Goal: Task Accomplishment & Management: Use online tool/utility

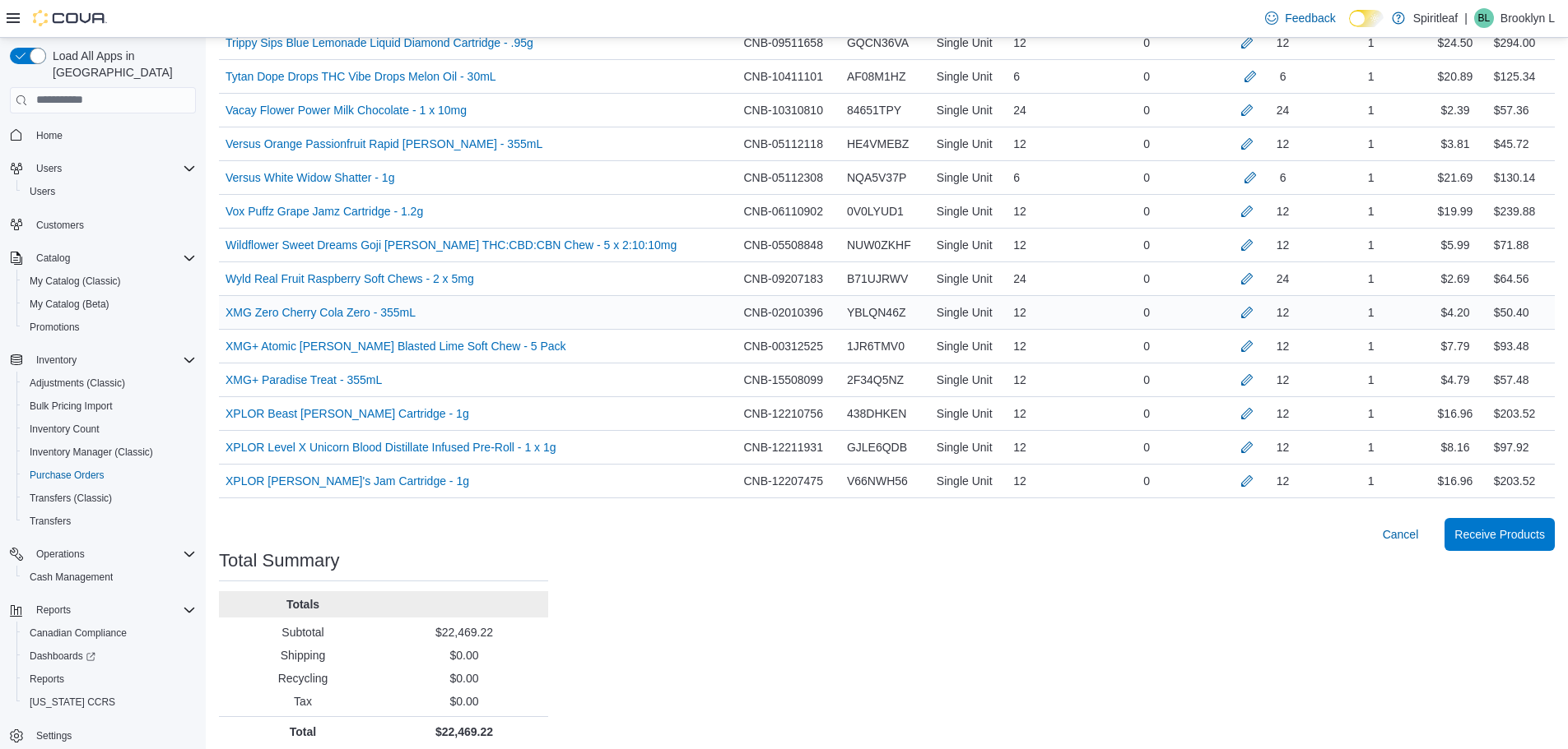
scroll to position [3765, 0]
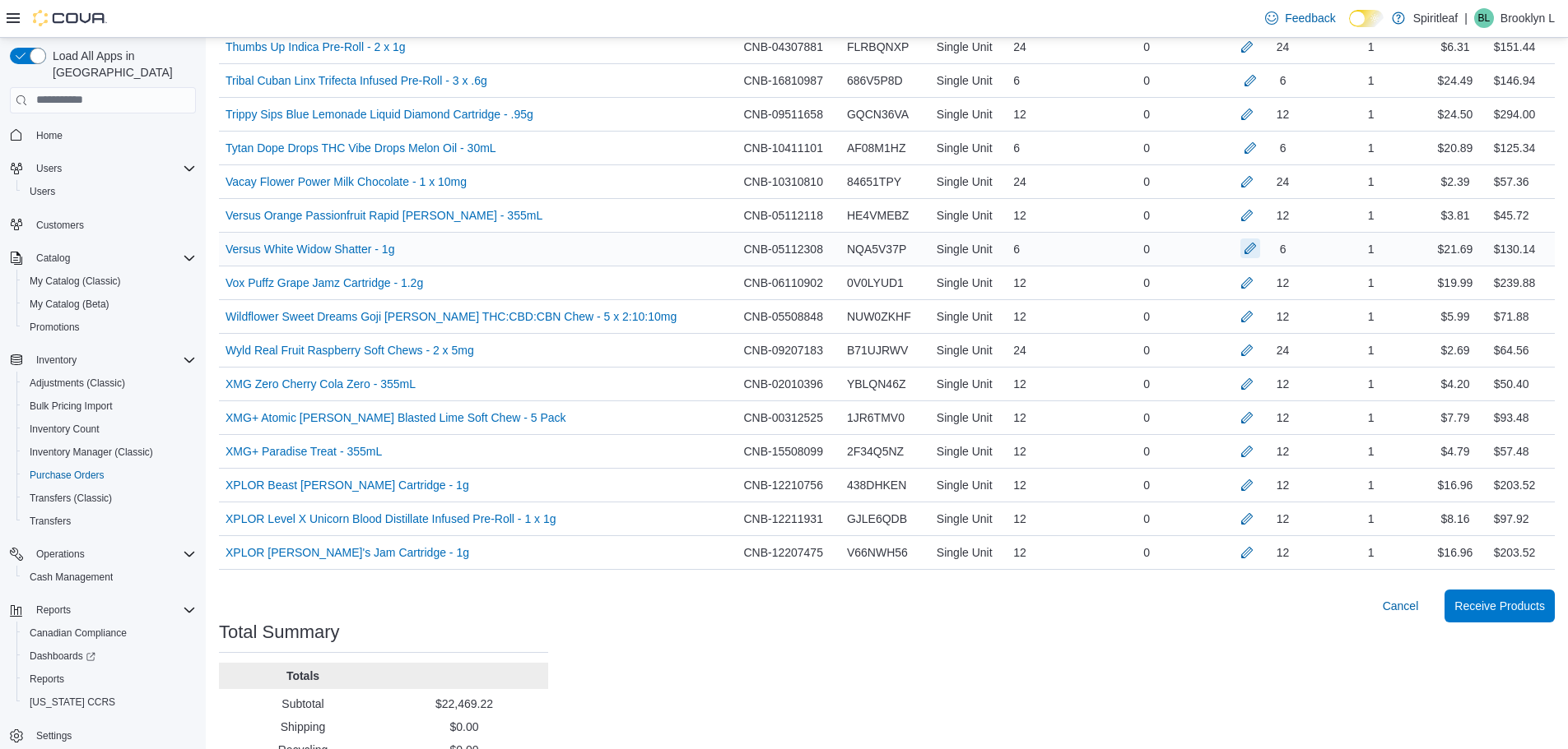
click at [1246, 246] on button "button" at bounding box center [1249, 248] width 20 height 20
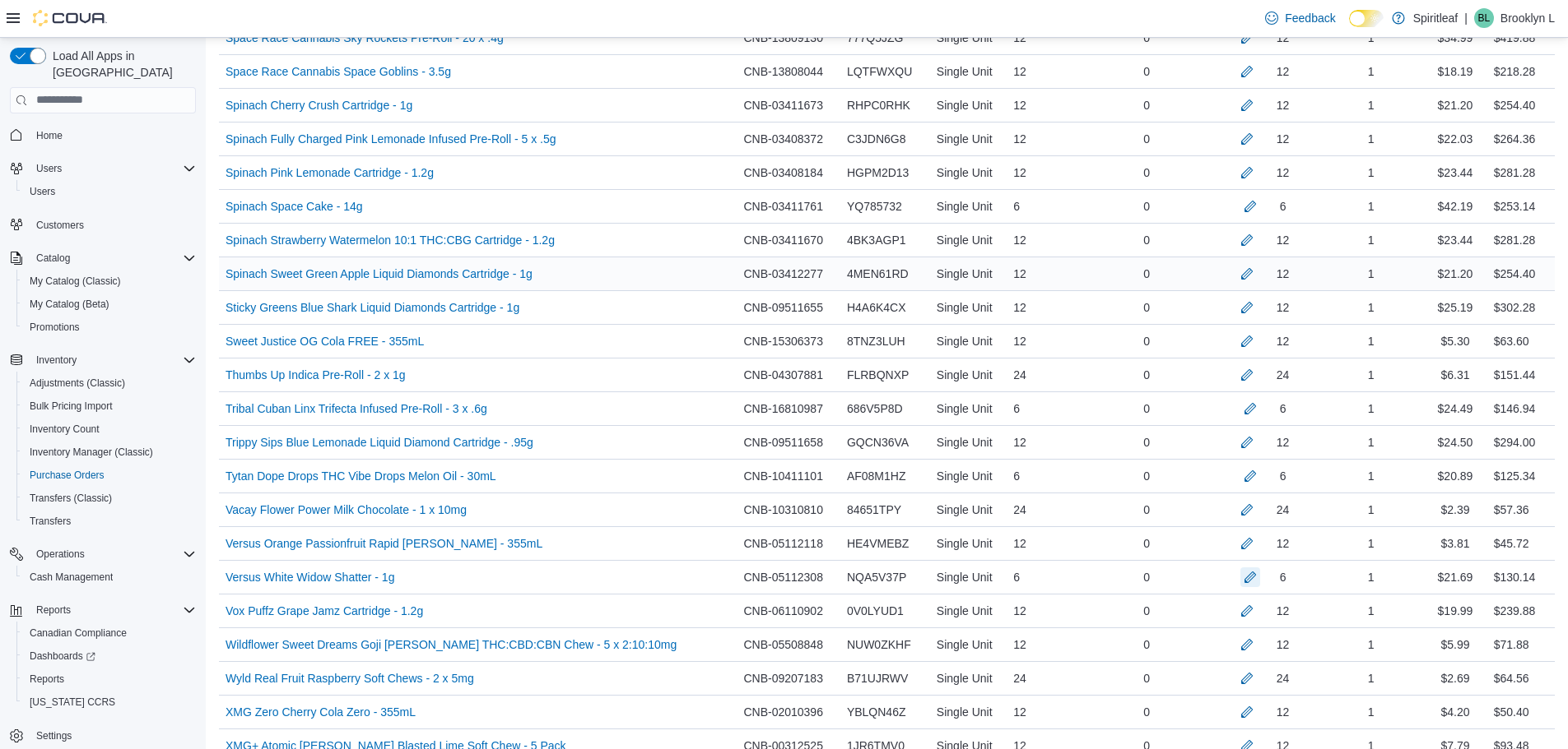
scroll to position [3436, 0]
click at [1240, 239] on button "button" at bounding box center [1246, 240] width 20 height 20
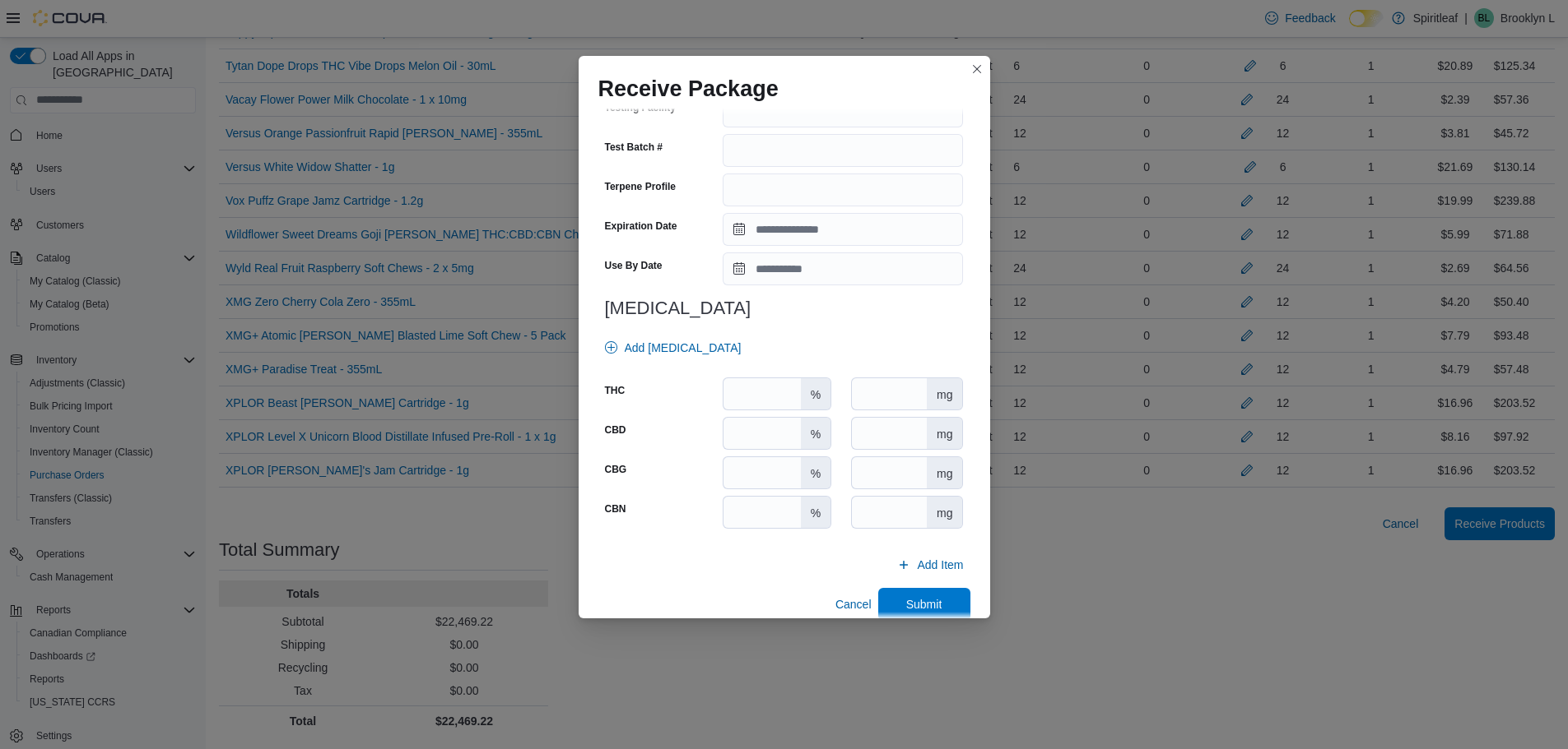
scroll to position [556, 0]
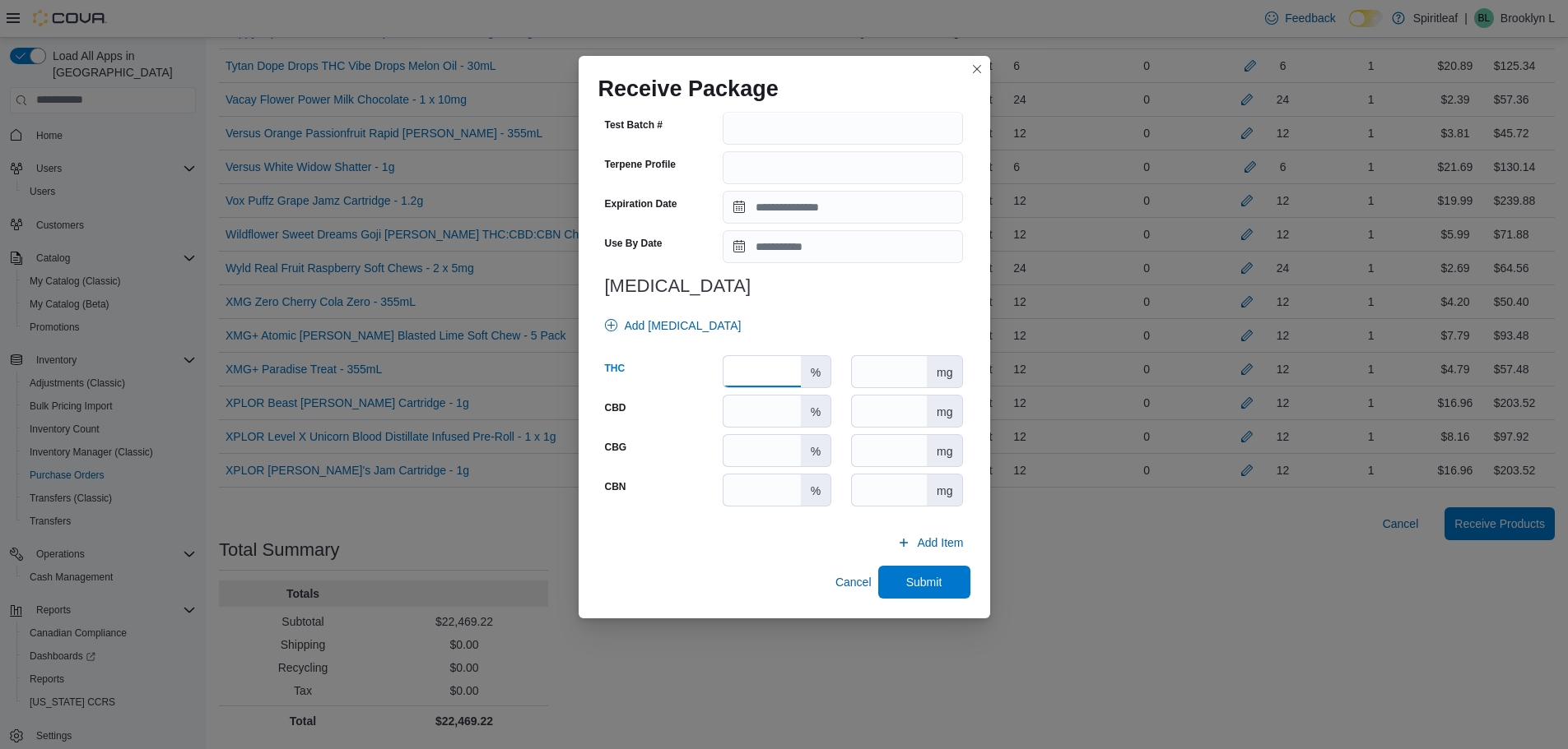
click at [753, 358] on input "number" at bounding box center [761, 372] width 77 height 32
type input "****"
click at [747, 461] on input "number" at bounding box center [761, 450] width 77 height 32
type input "***"
click at [929, 587] on span "Submit" at bounding box center [924, 581] width 36 height 16
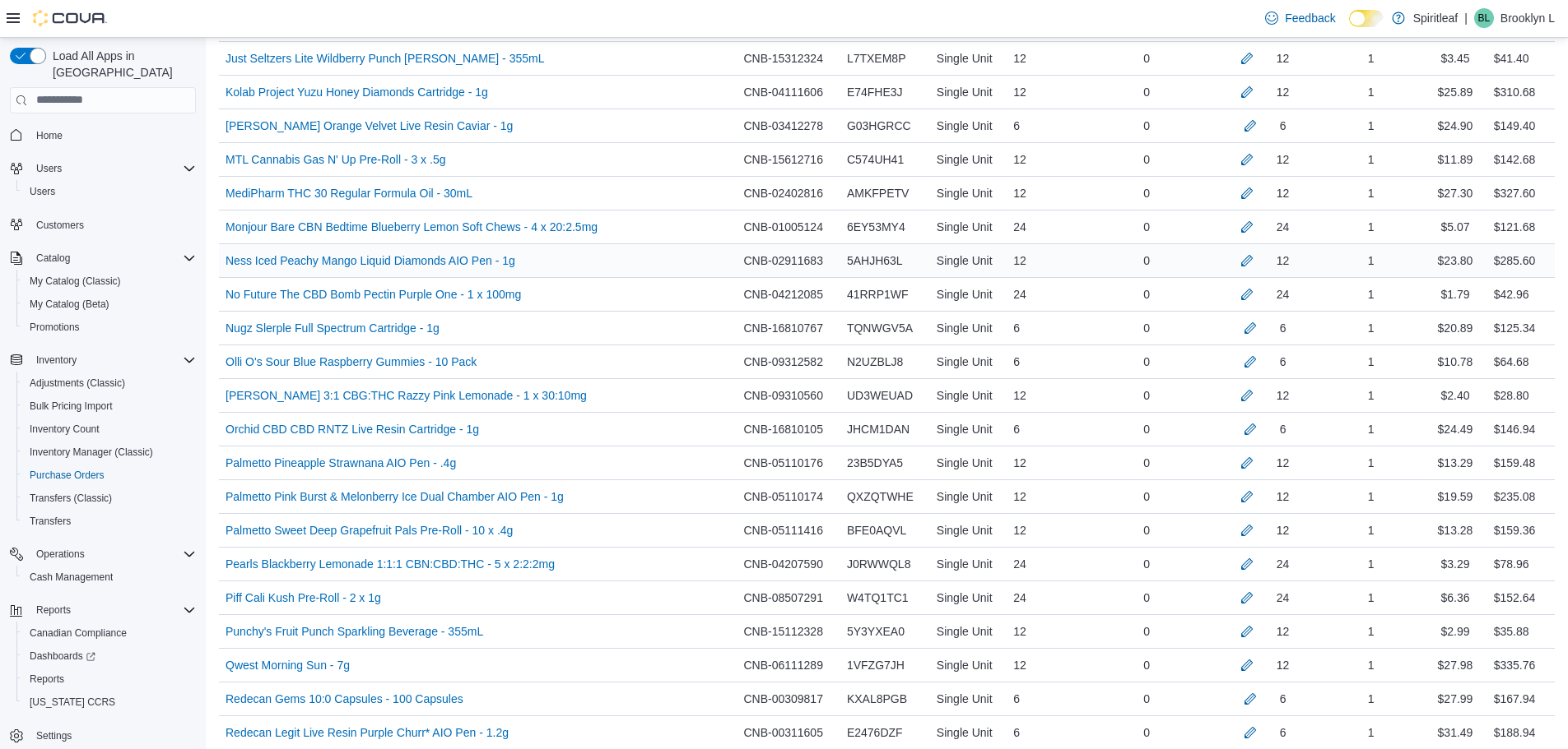
scroll to position [2233, 0]
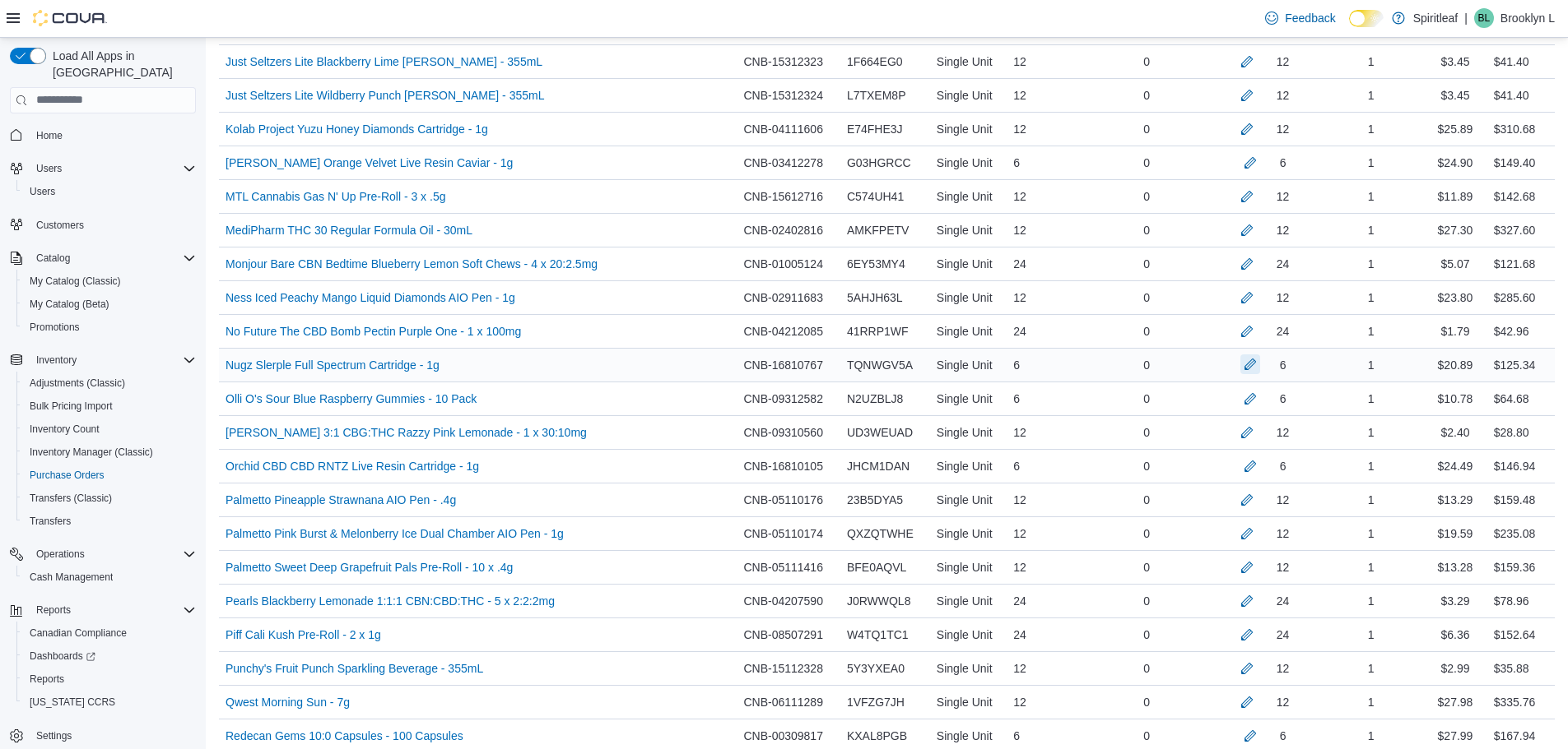
click at [1246, 365] on button "button" at bounding box center [1249, 364] width 20 height 20
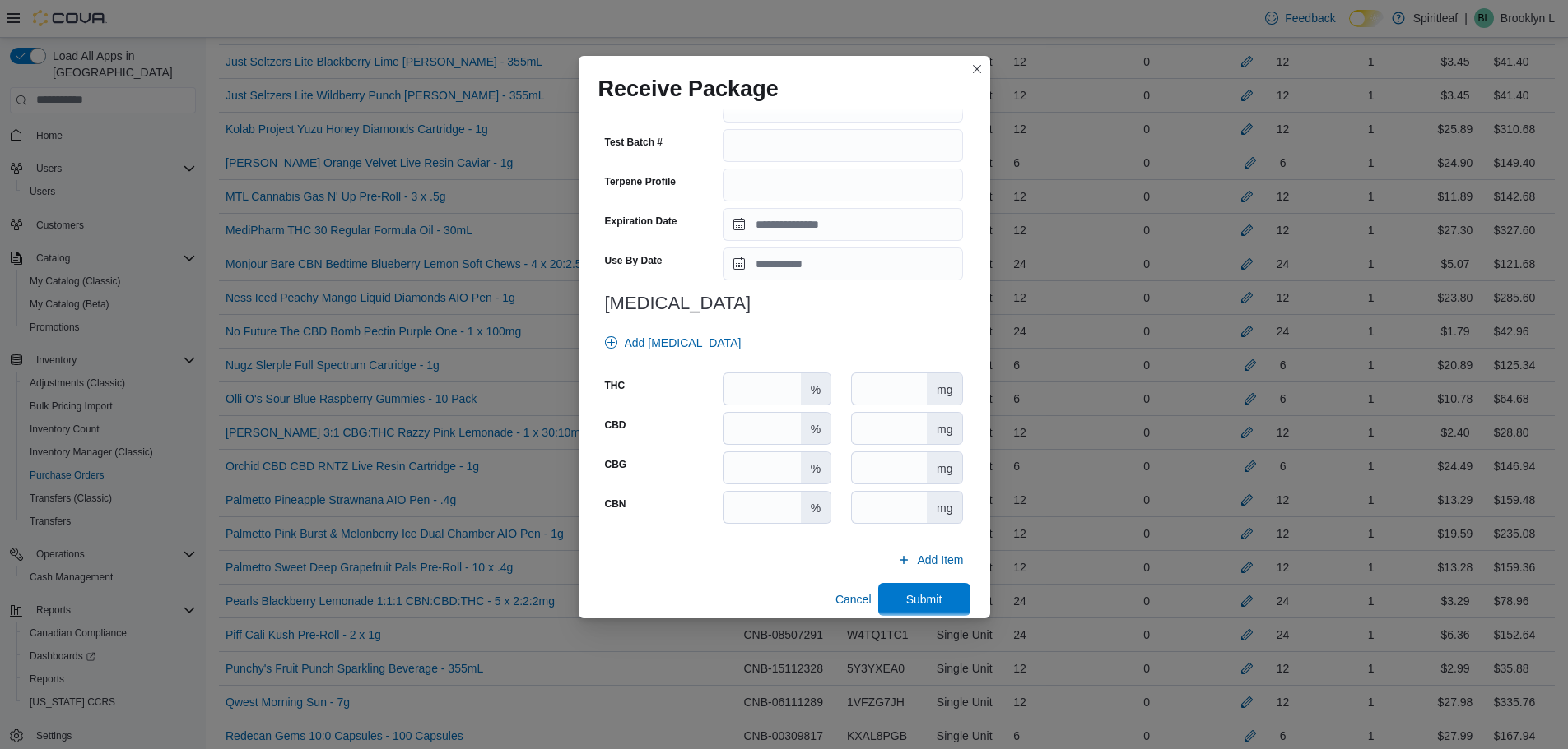
scroll to position [543, 0]
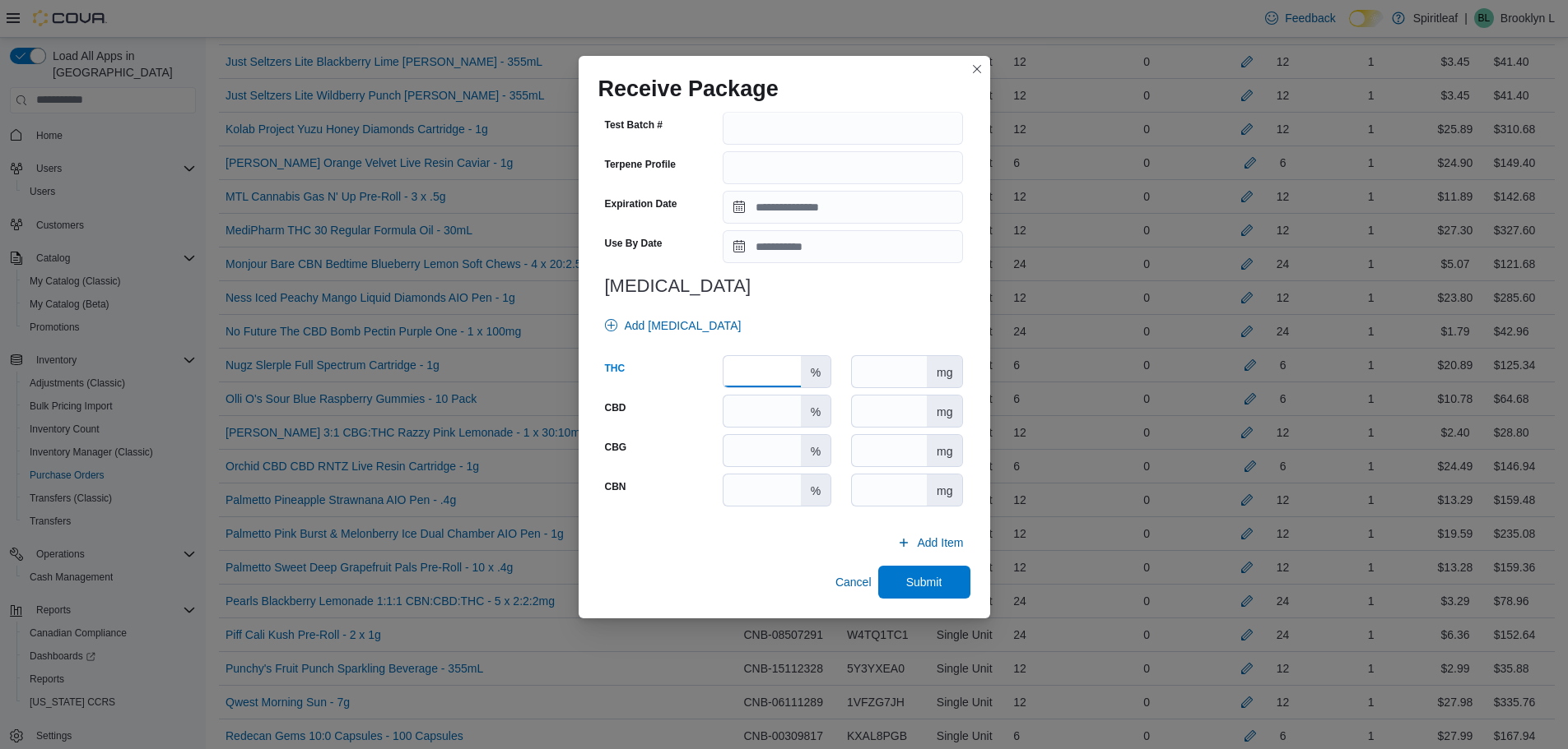
click at [755, 362] on input "number" at bounding box center [761, 372] width 77 height 32
type input "****"
drag, startPoint x: 911, startPoint y: 588, endPoint x: 1004, endPoint y: 659, distance: 117.0
click at [912, 588] on span "Submit" at bounding box center [924, 582] width 36 height 16
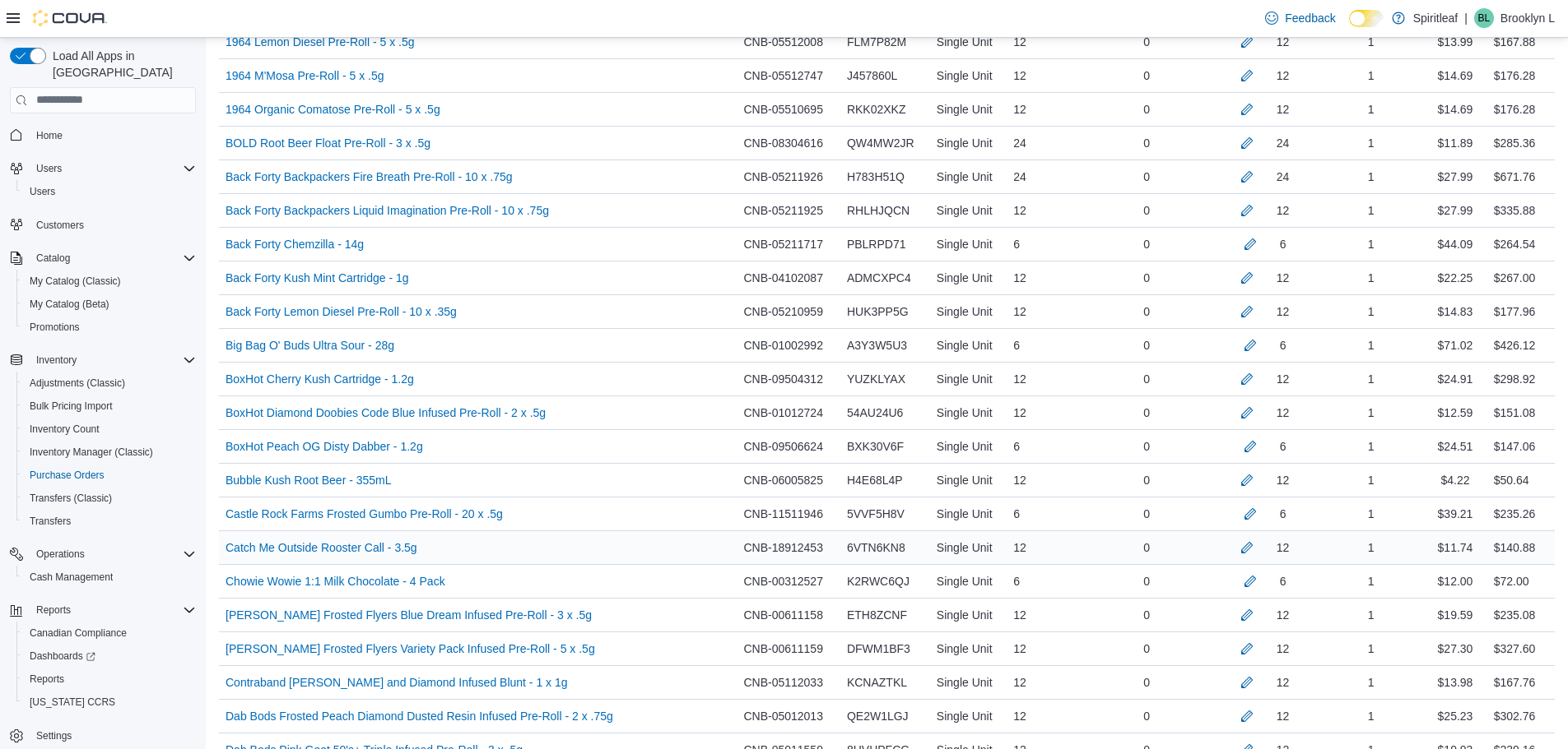
scroll to position [506, 0]
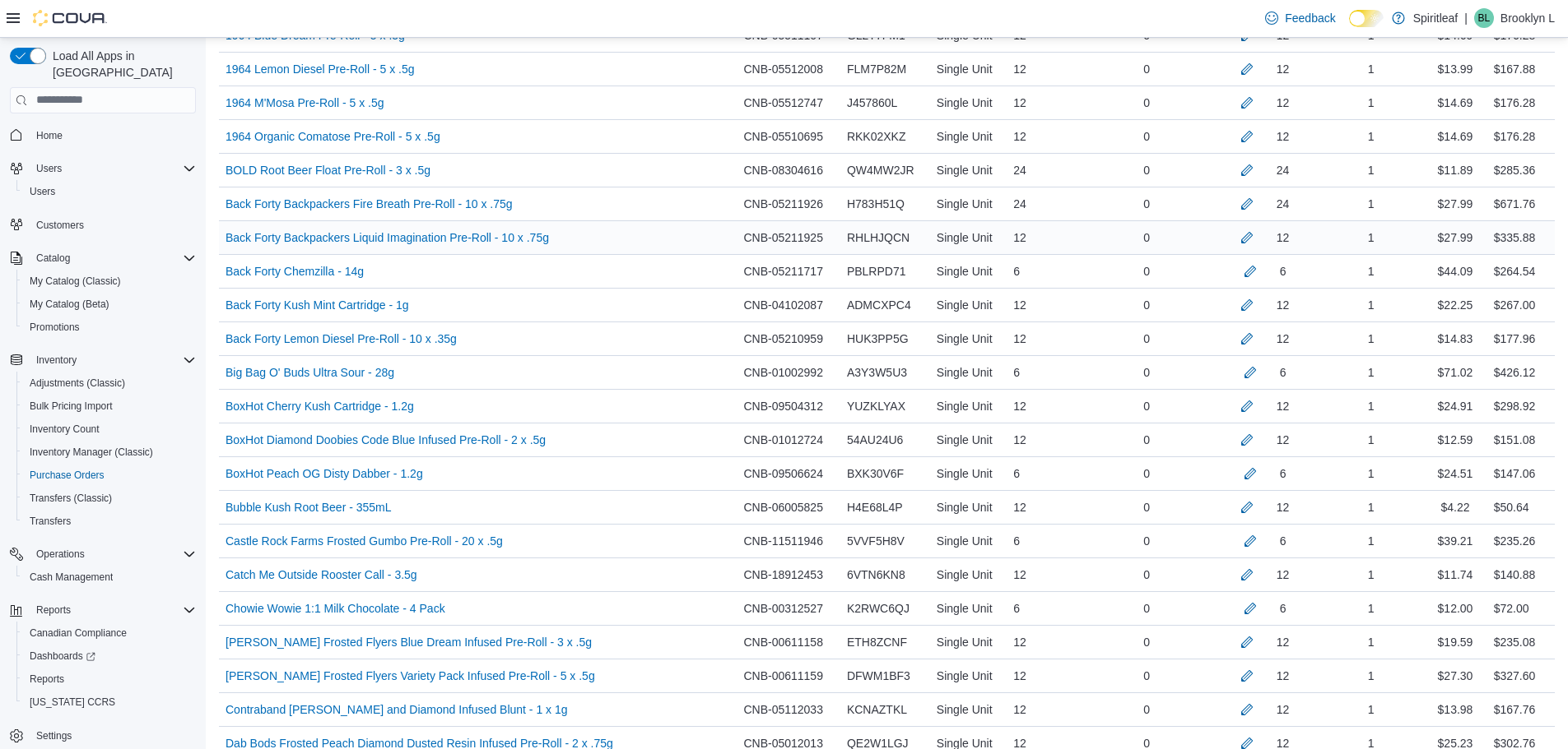
click at [1235, 239] on div "12" at bounding box center [1262, 237] width 98 height 20
click at [1240, 236] on button "button" at bounding box center [1246, 237] width 20 height 20
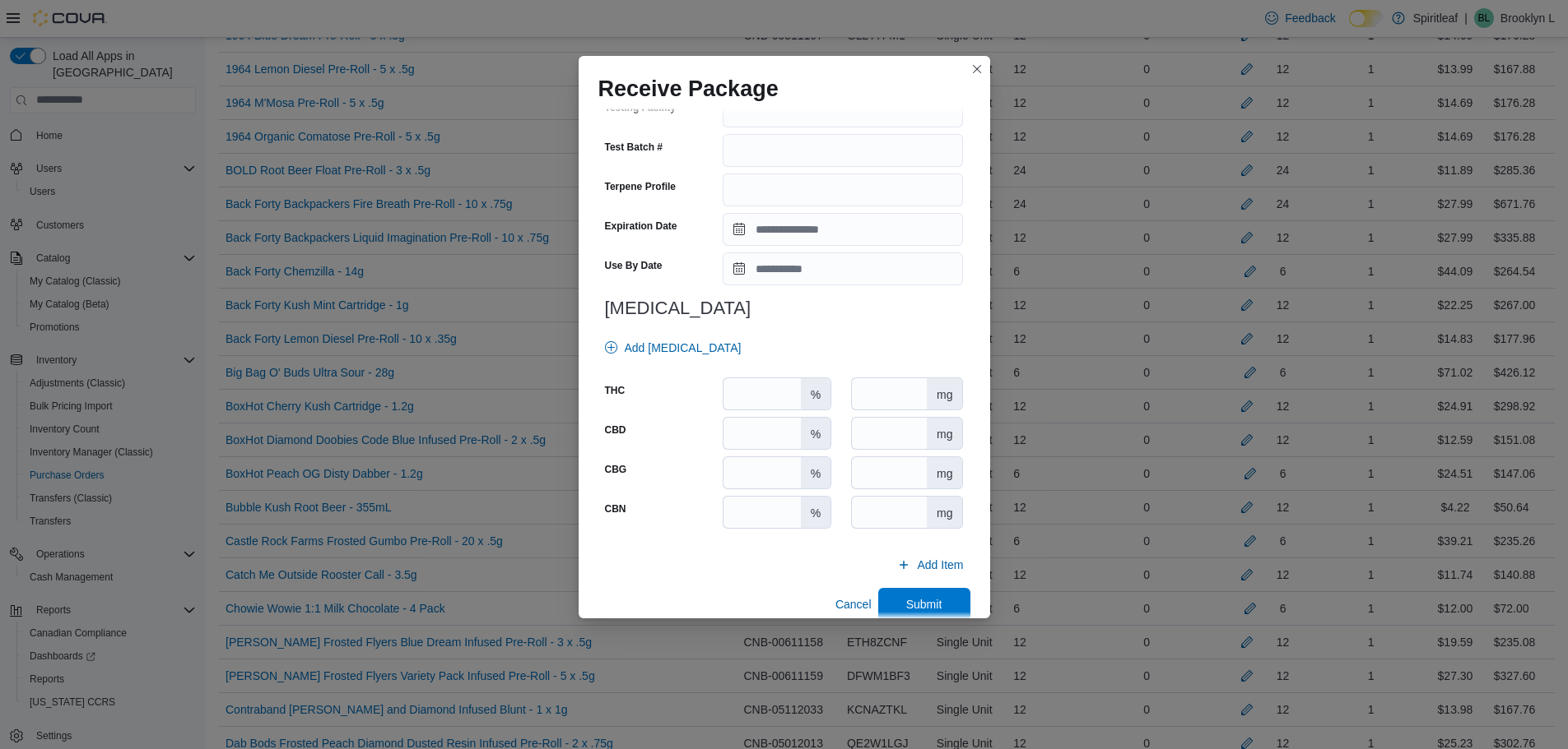
scroll to position [556, 0]
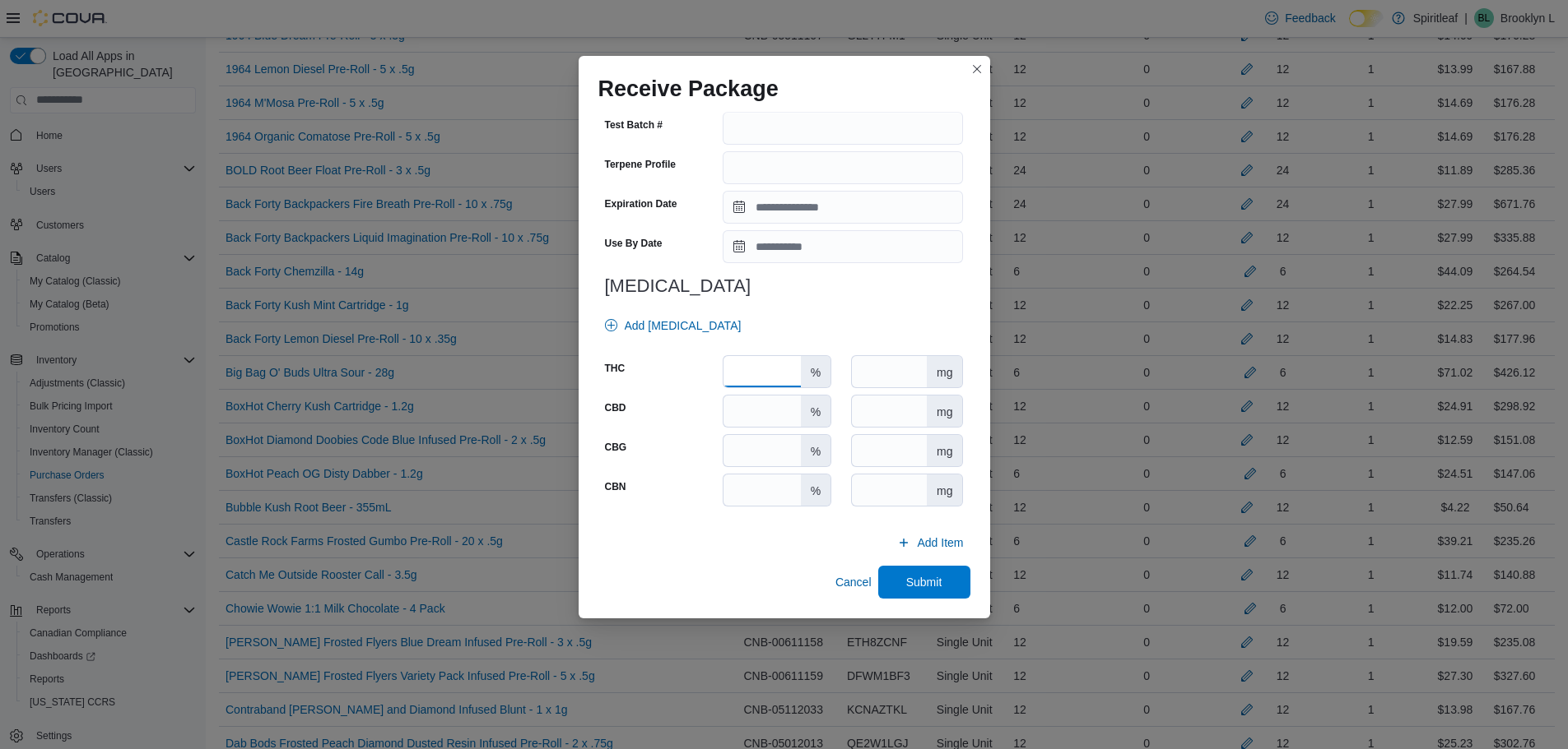
click at [748, 377] on input "number" at bounding box center [761, 372] width 77 height 32
type input "****"
click at [949, 589] on span "Submit" at bounding box center [924, 582] width 73 height 33
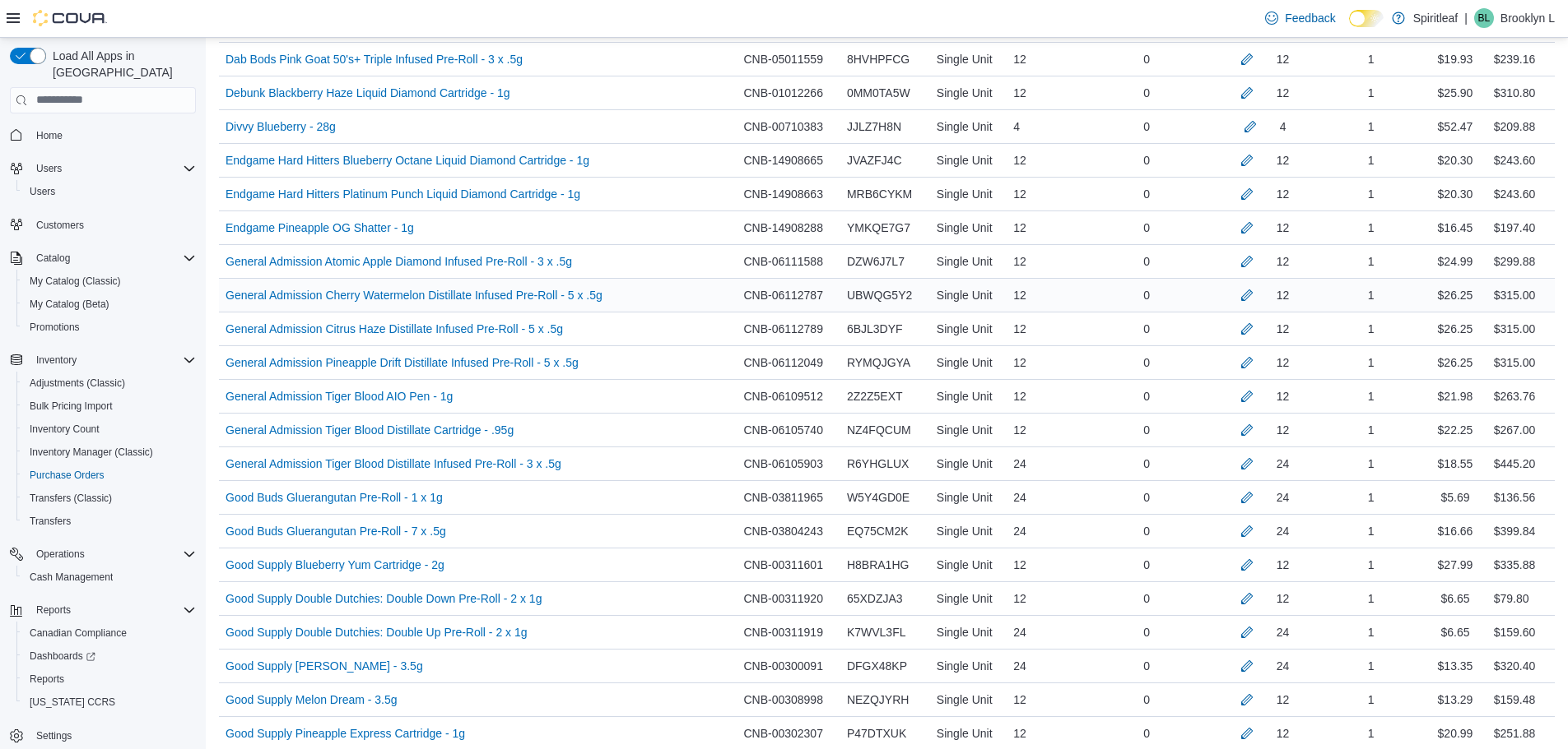
scroll to position [1246, 0]
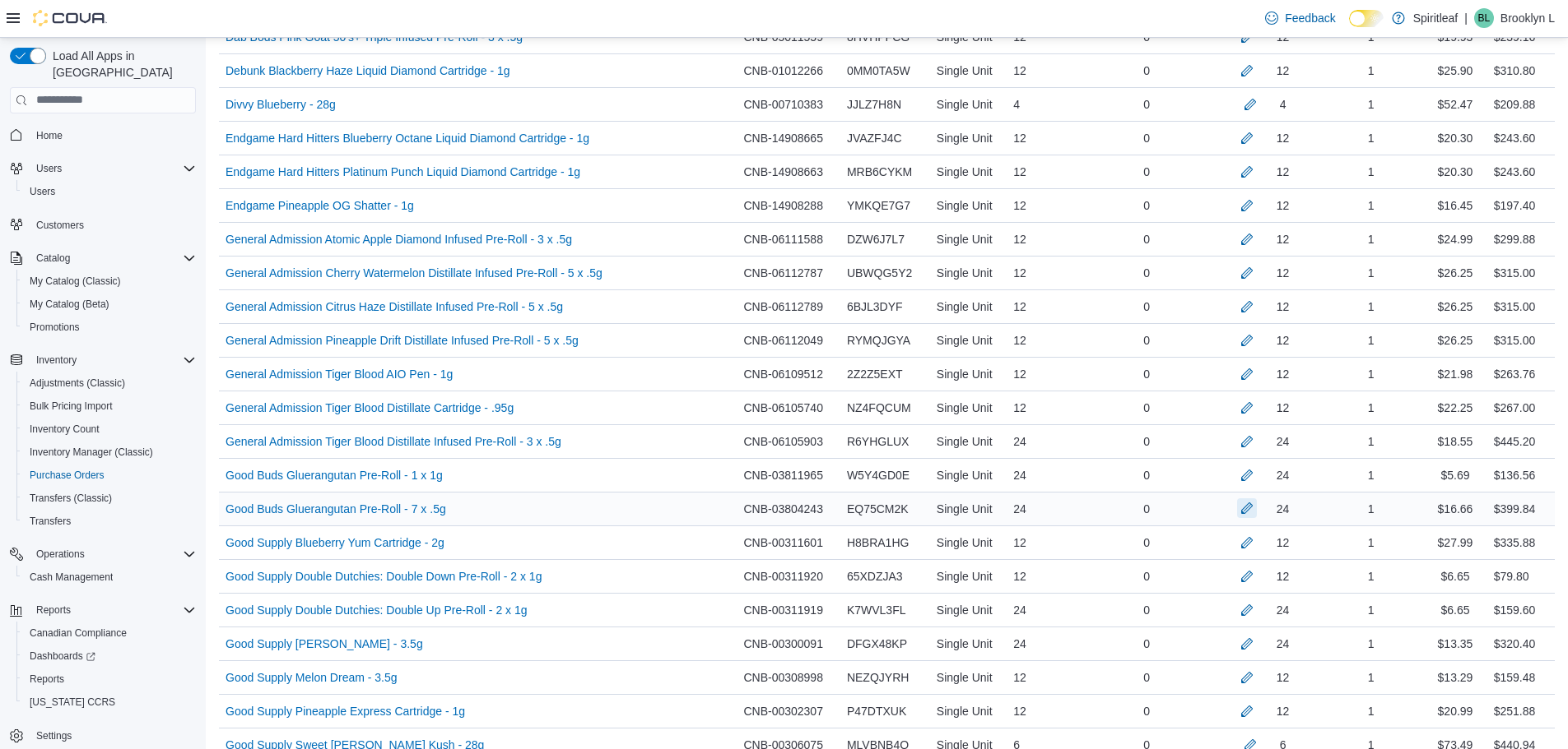
click at [1243, 503] on button "button" at bounding box center [1246, 508] width 20 height 20
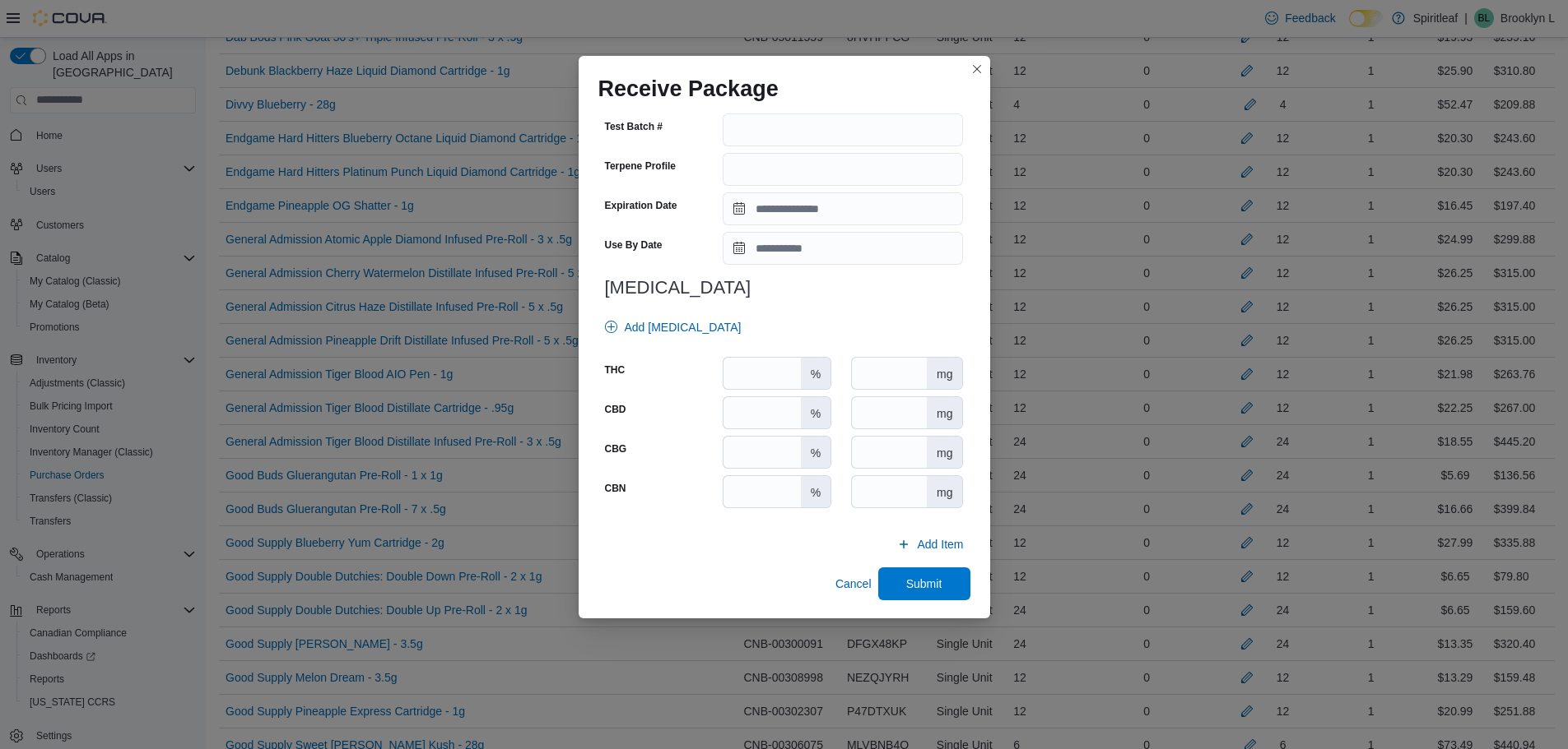
scroll to position [543, 0]
click at [745, 381] on input "number" at bounding box center [761, 372] width 77 height 32
type input "****"
click at [921, 576] on span "Submit" at bounding box center [924, 581] width 36 height 16
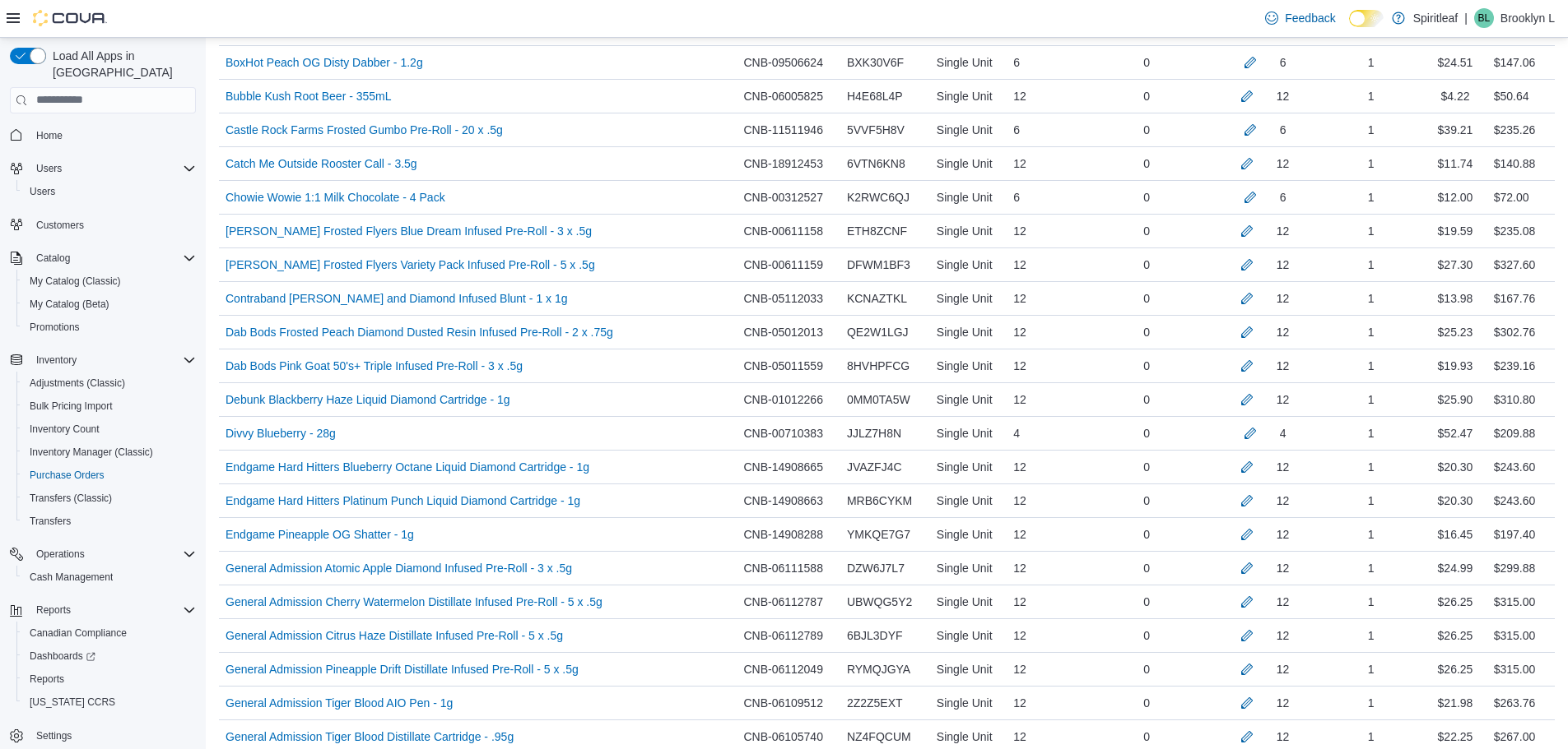
scroll to position [834, 0]
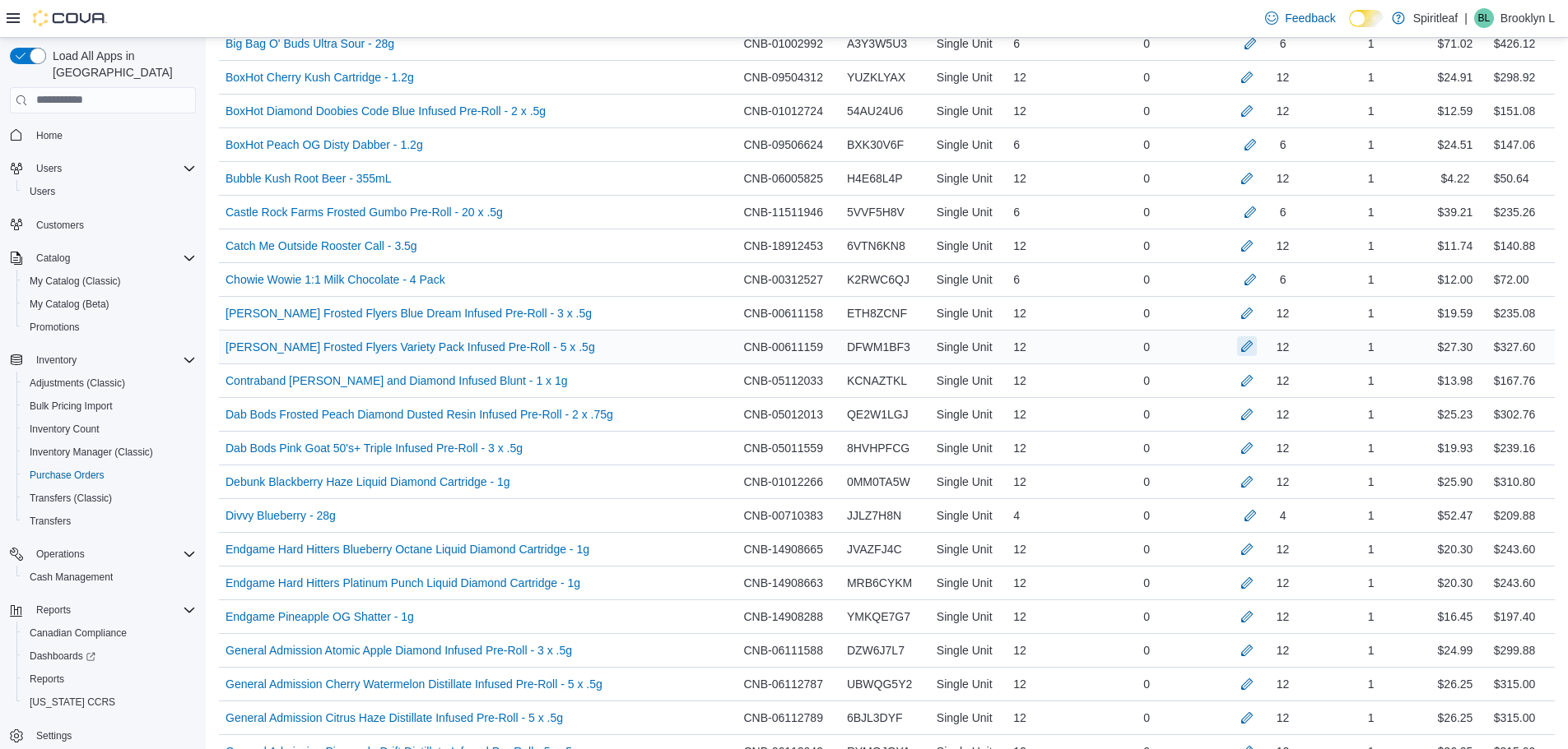
click at [1247, 344] on button "button" at bounding box center [1246, 346] width 20 height 20
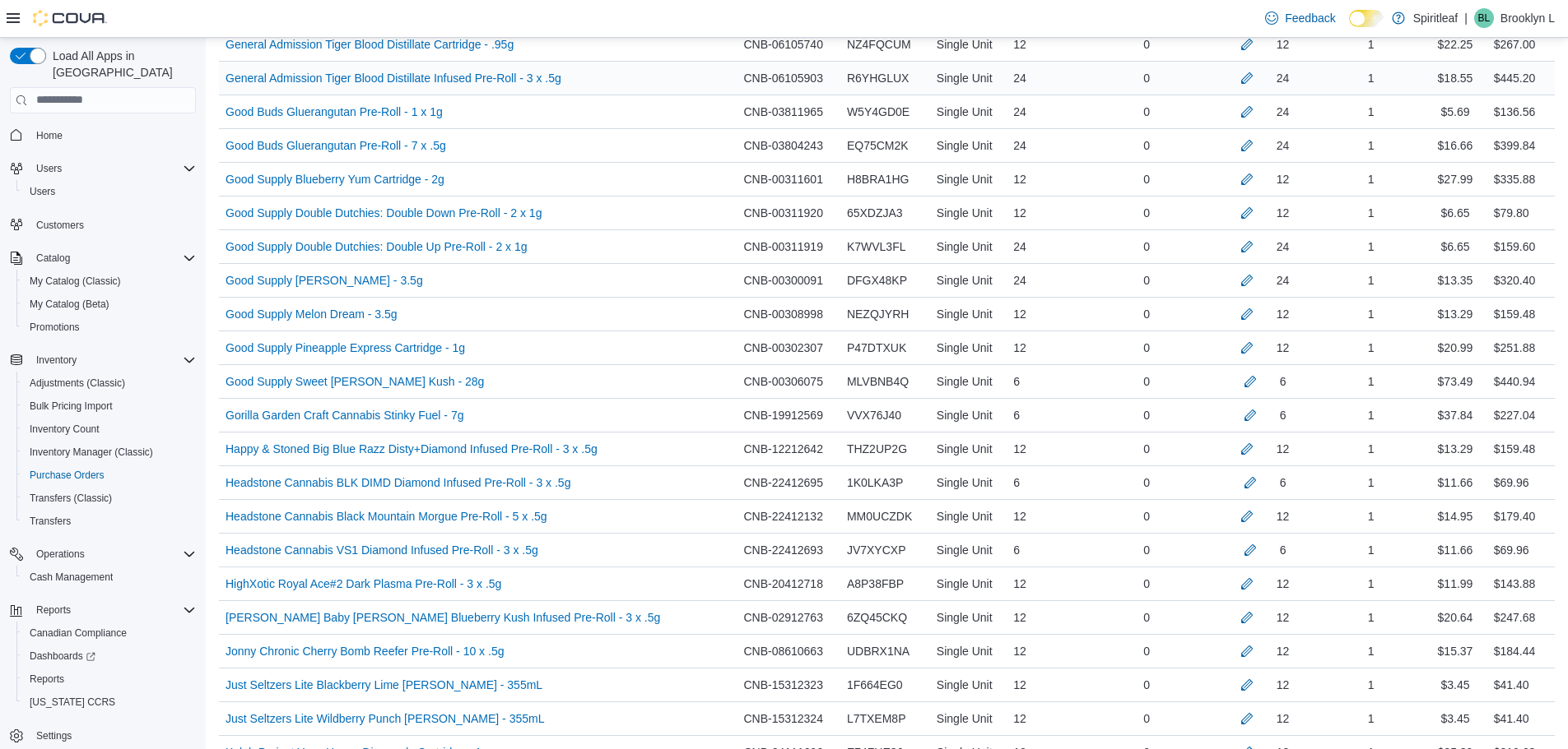
scroll to position [1657, 0]
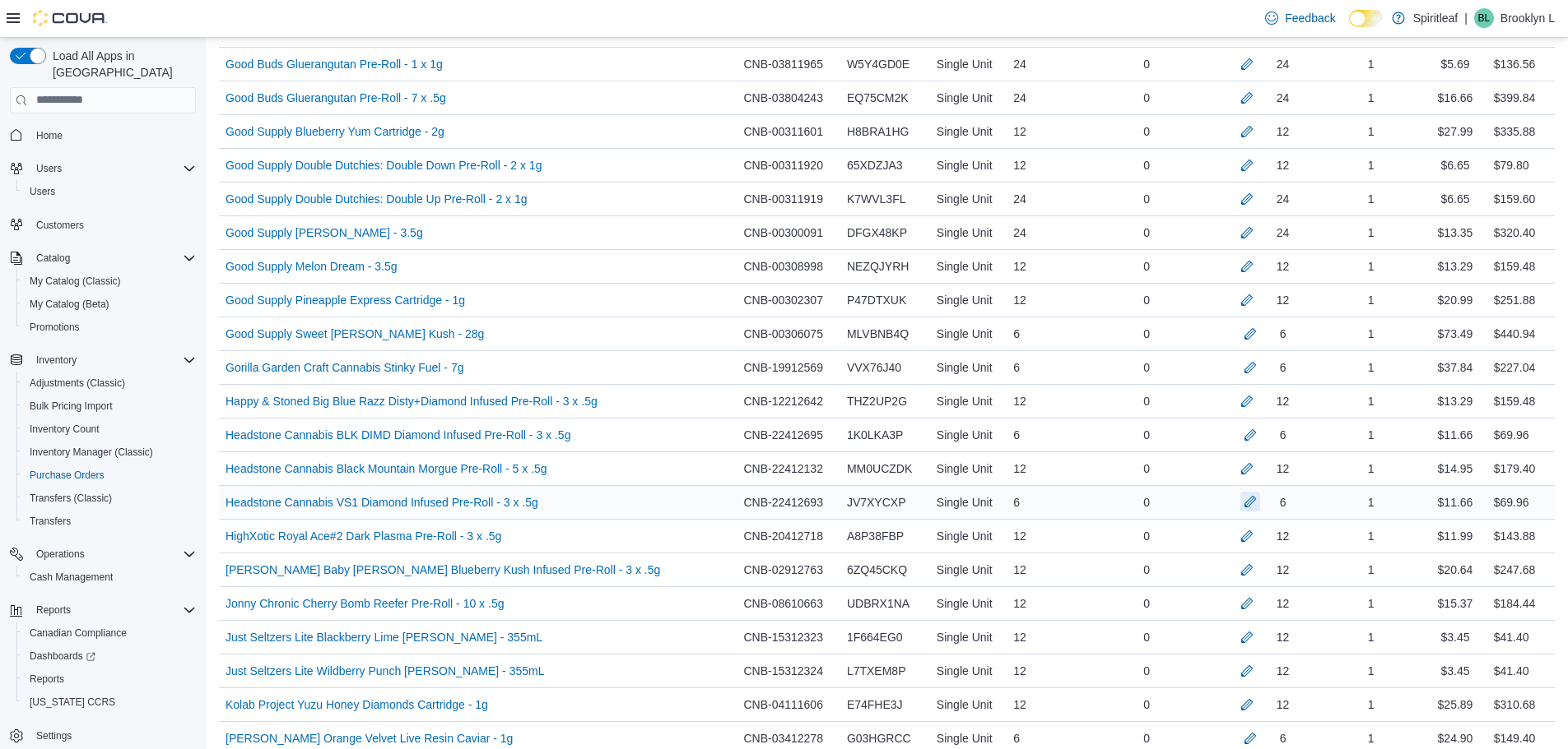
click at [1257, 501] on button "button" at bounding box center [1249, 501] width 20 height 20
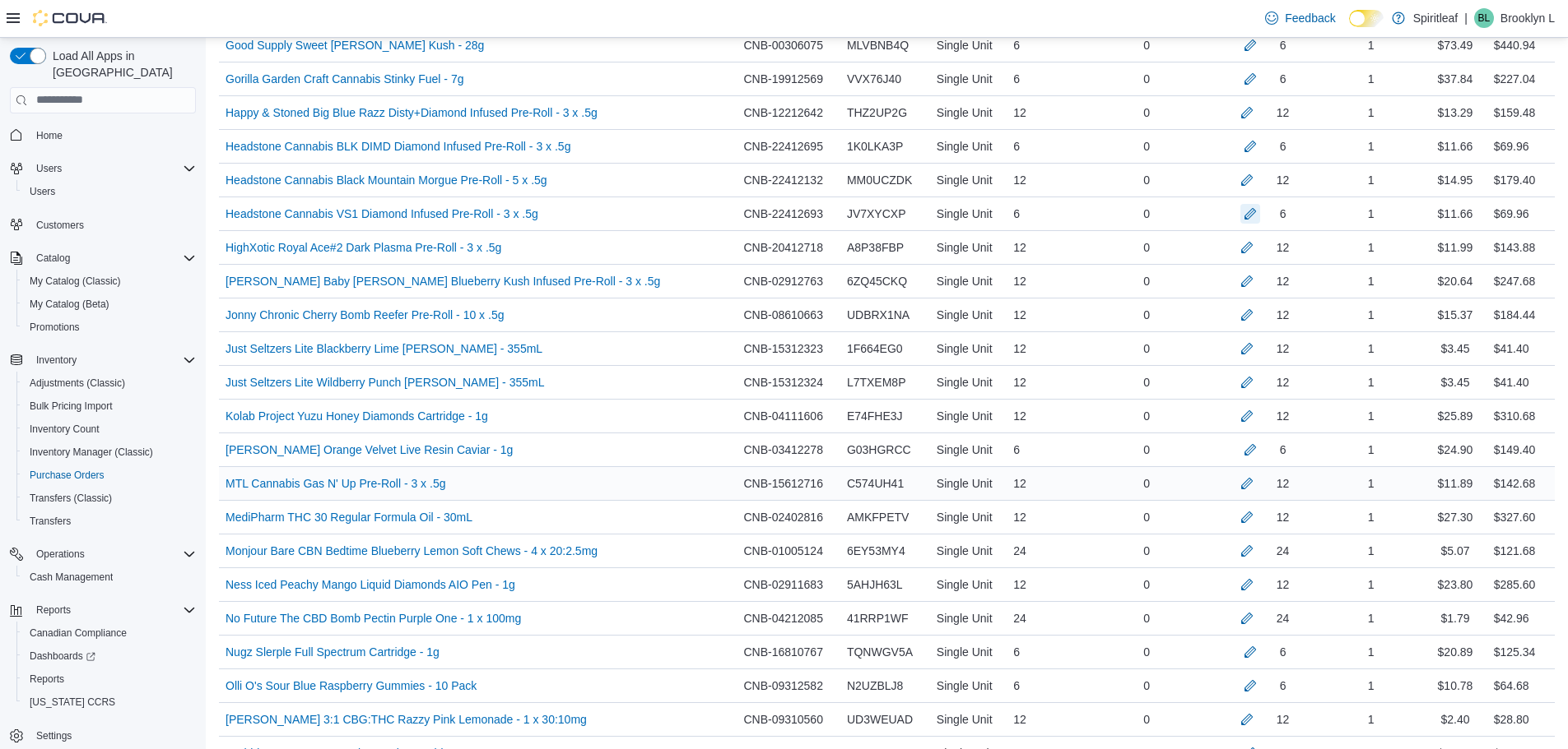
scroll to position [1987, 0]
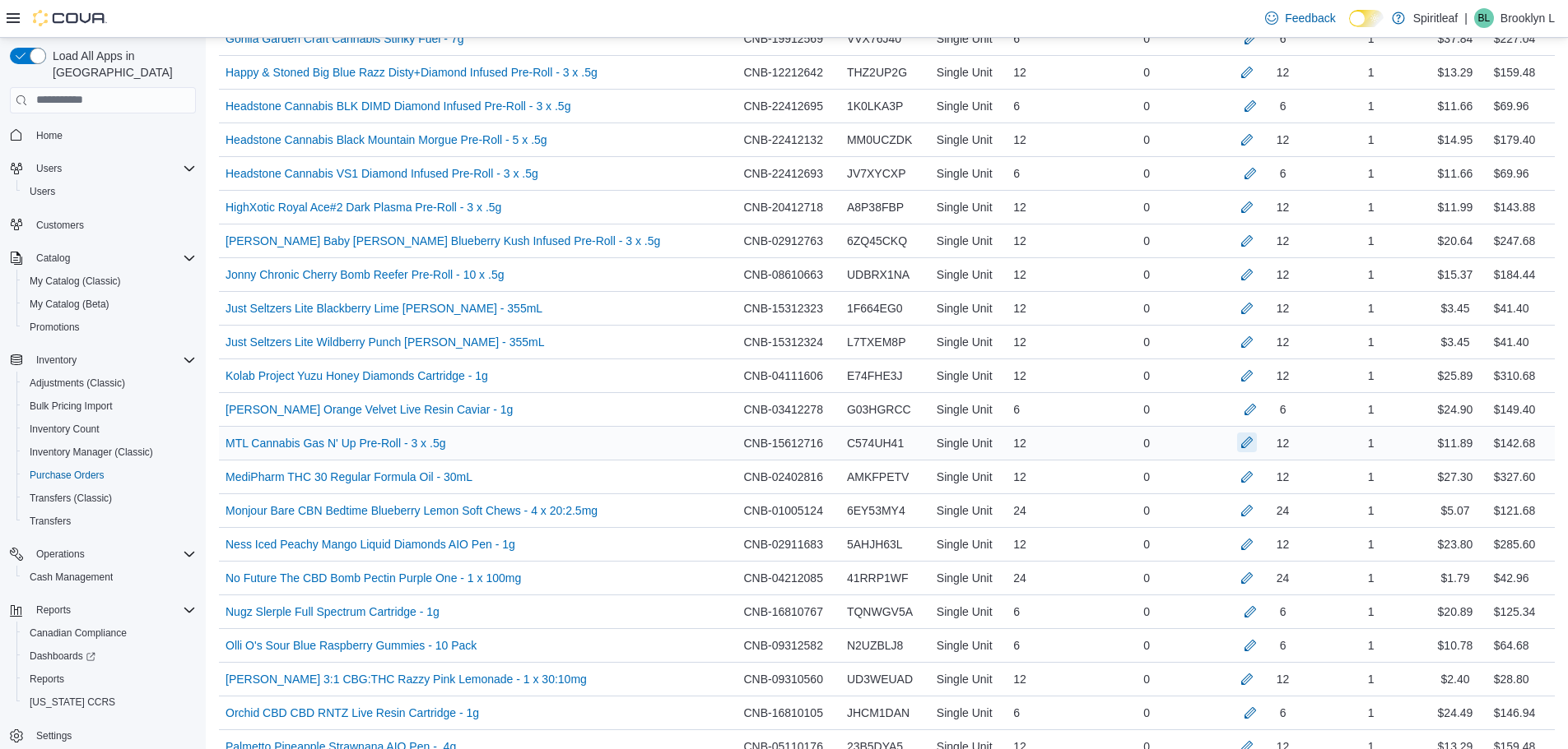
click at [1250, 437] on button "button" at bounding box center [1246, 442] width 20 height 20
click at [1244, 71] on button "button" at bounding box center [1246, 71] width 20 height 20
click at [1249, 104] on button "button" at bounding box center [1249, 105] width 20 height 20
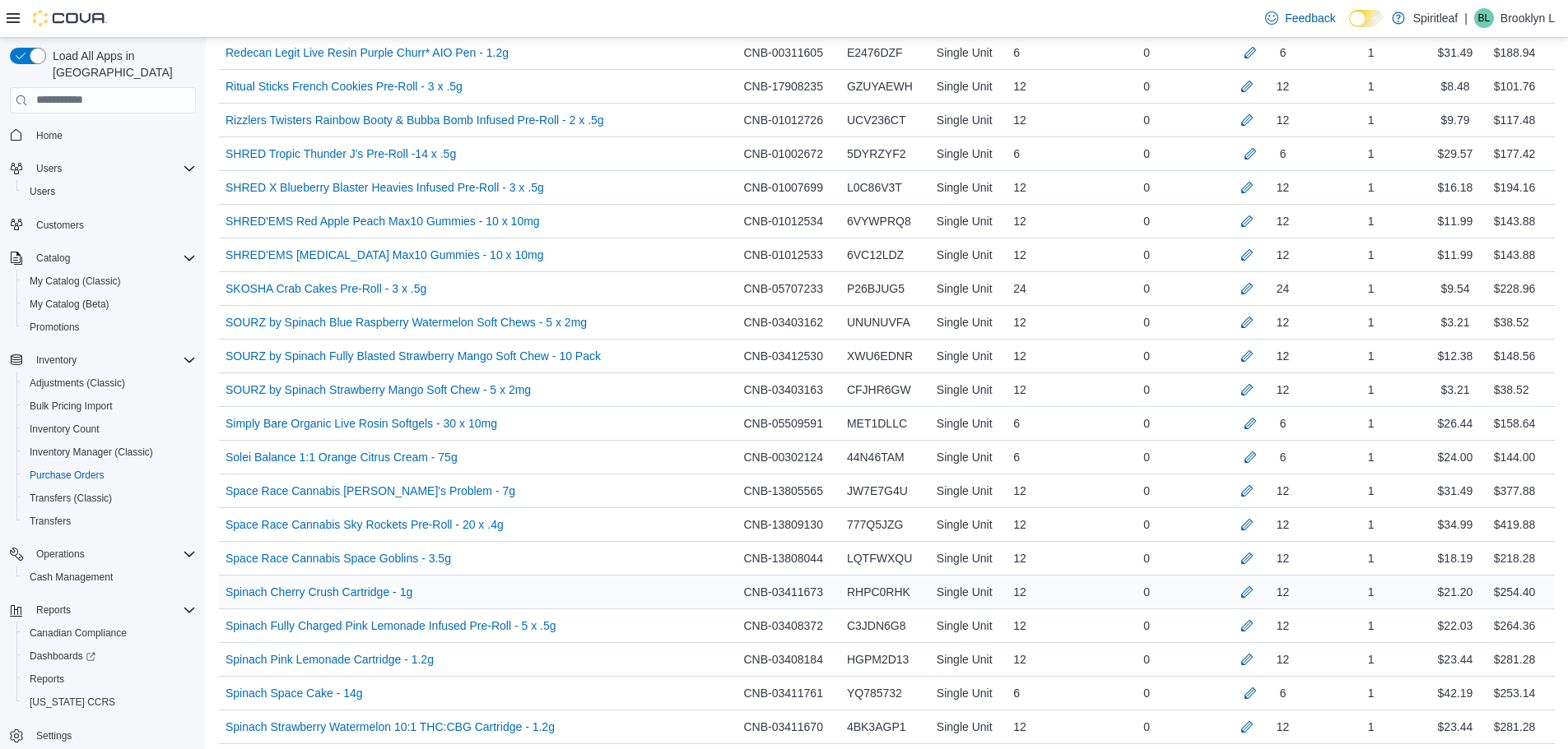
scroll to position [2973, 0]
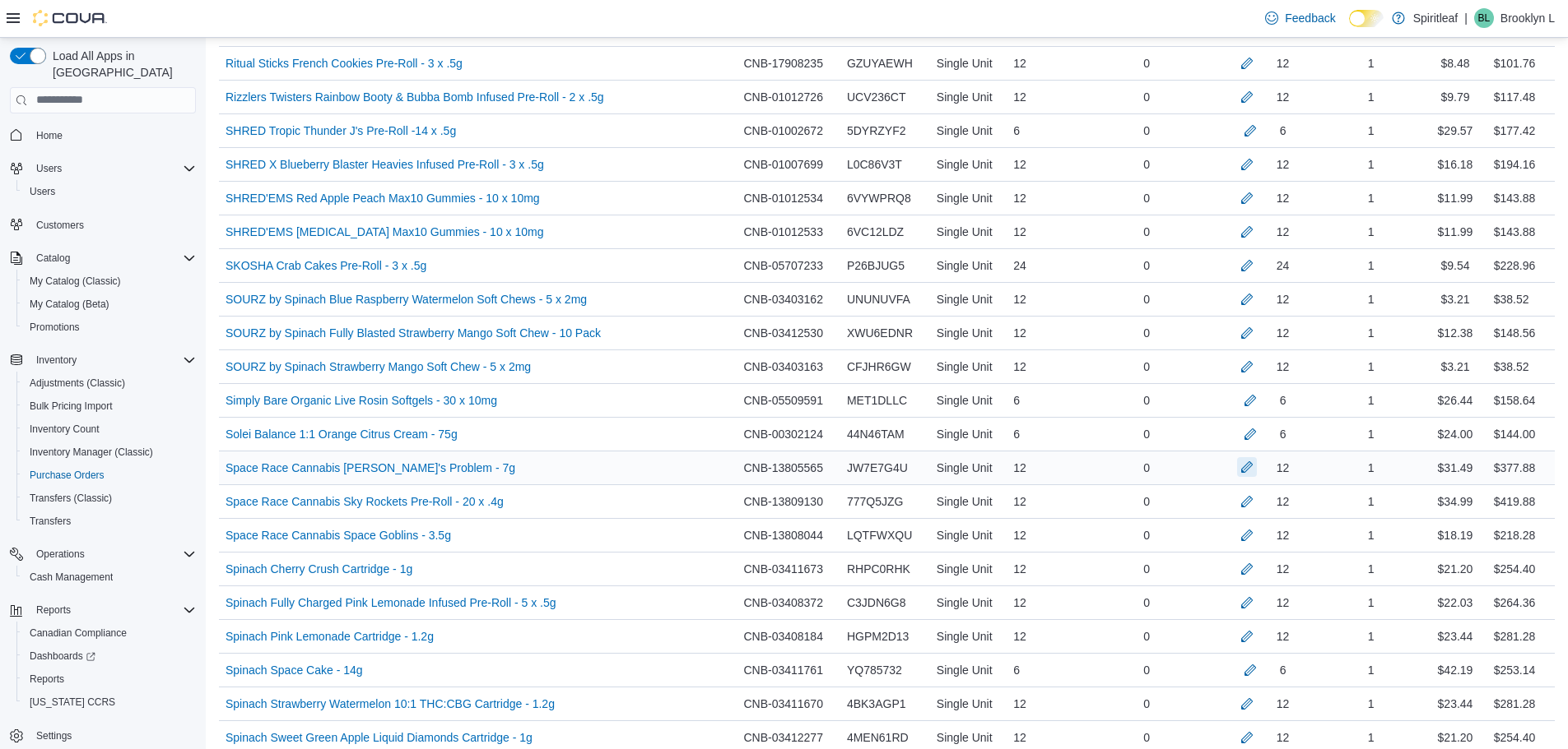
click at [1250, 465] on button "button" at bounding box center [1246, 466] width 20 height 20
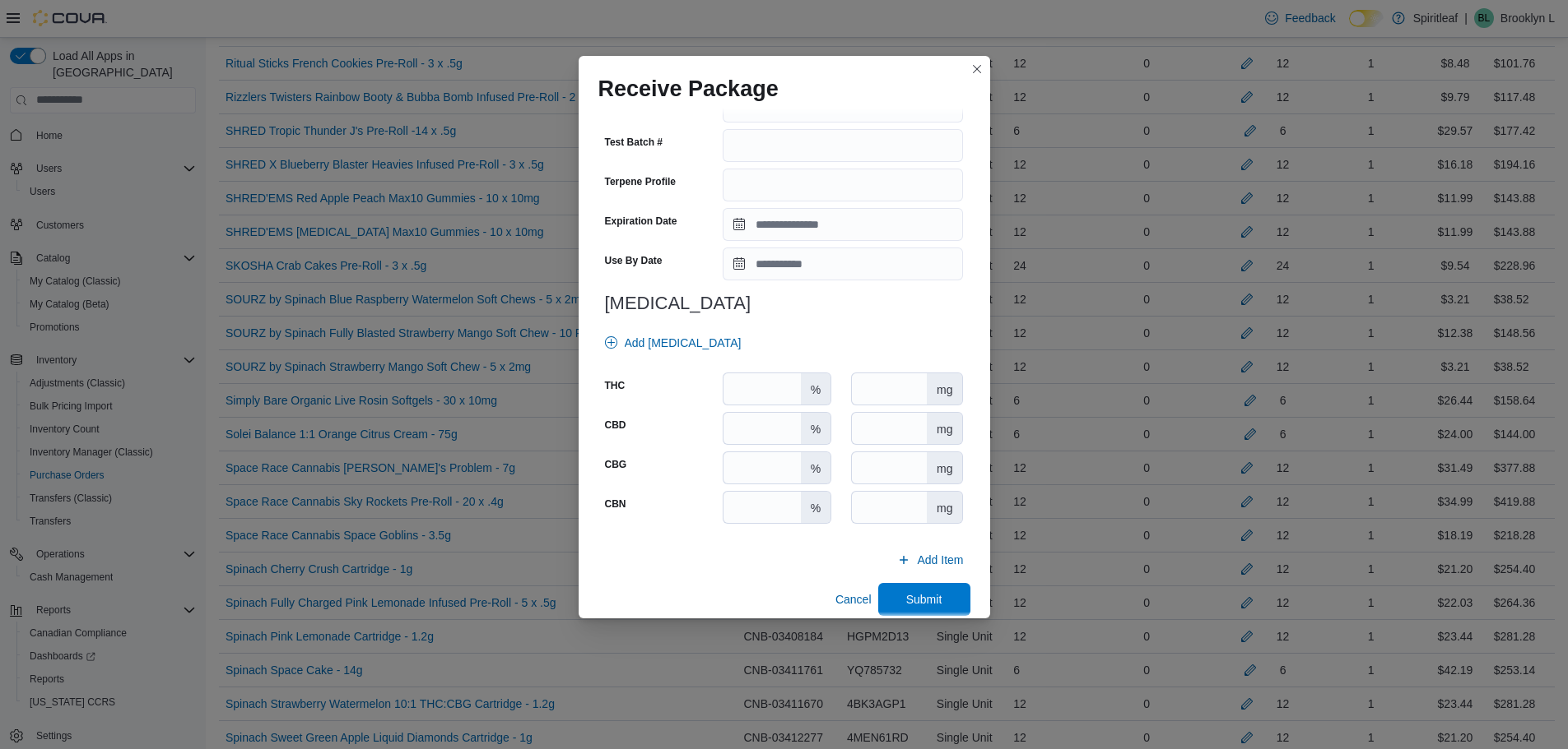
scroll to position [543, 0]
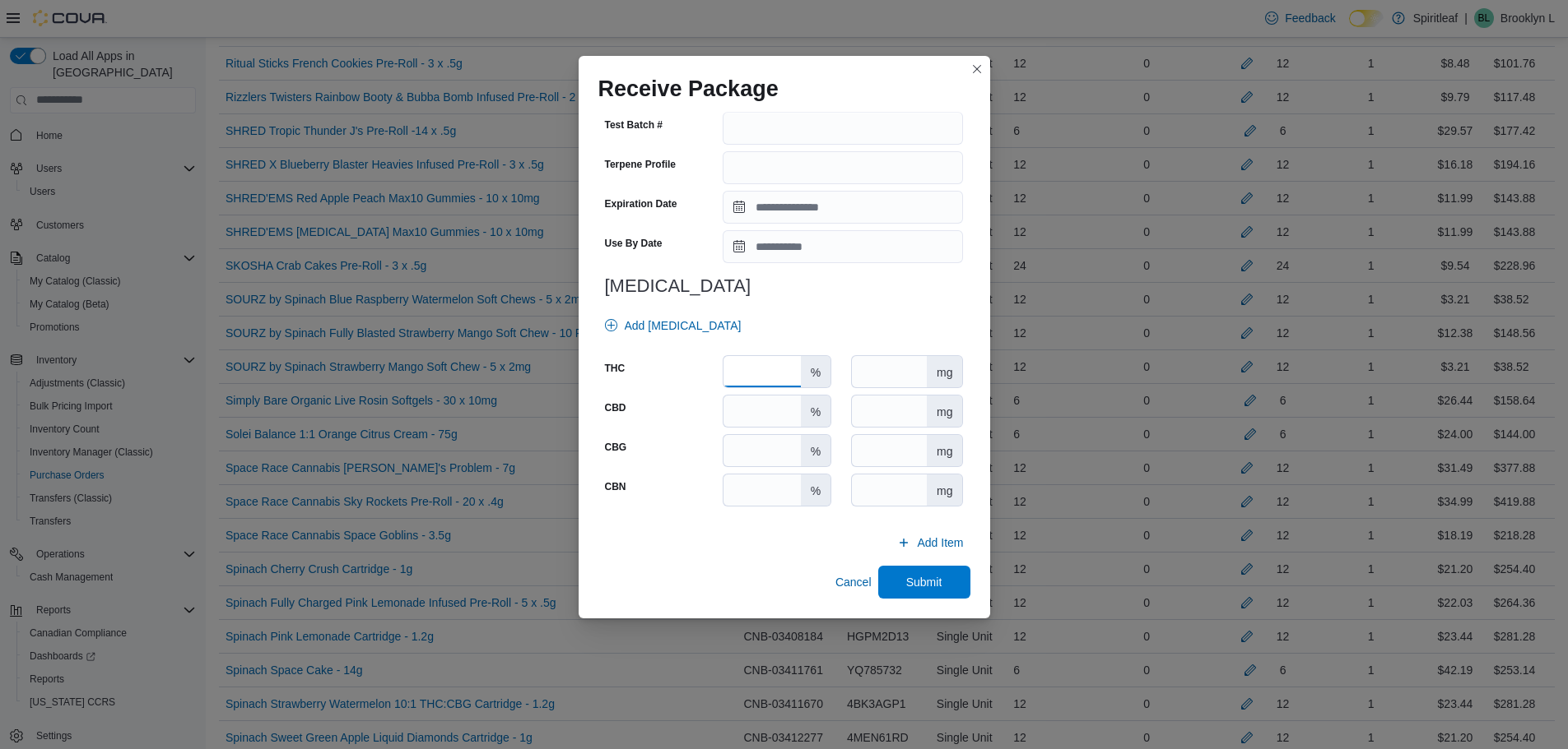
drag, startPoint x: 749, startPoint y: 361, endPoint x: 766, endPoint y: 354, distance: 18.4
click at [753, 361] on input "number" at bounding box center [761, 372] width 77 height 32
type input "****"
drag, startPoint x: 912, startPoint y: 578, endPoint x: 934, endPoint y: 576, distance: 22.1
click at [915, 580] on span "Submit" at bounding box center [924, 581] width 36 height 16
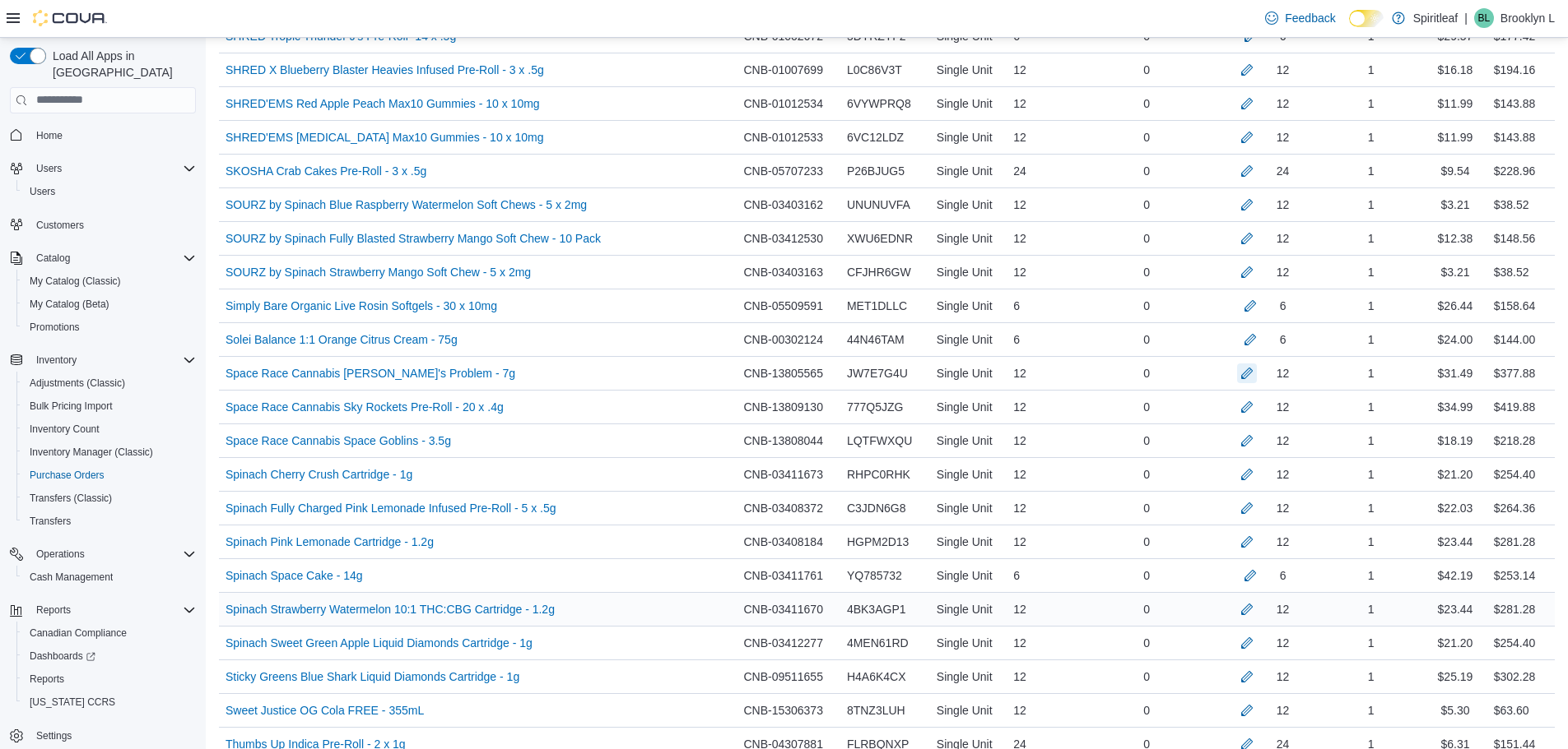
scroll to position [3220, 0]
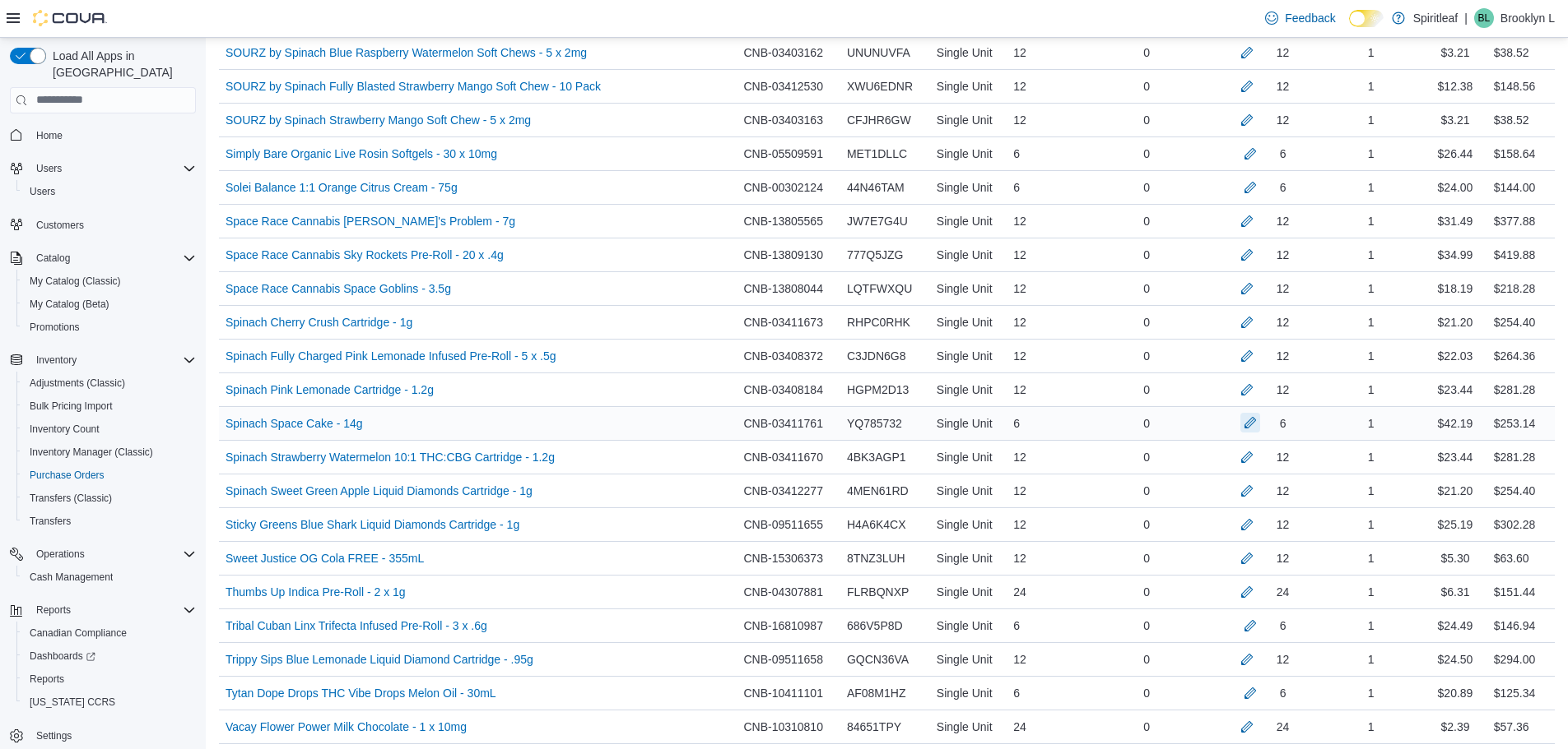
click at [1255, 423] on button "button" at bounding box center [1249, 422] width 20 height 20
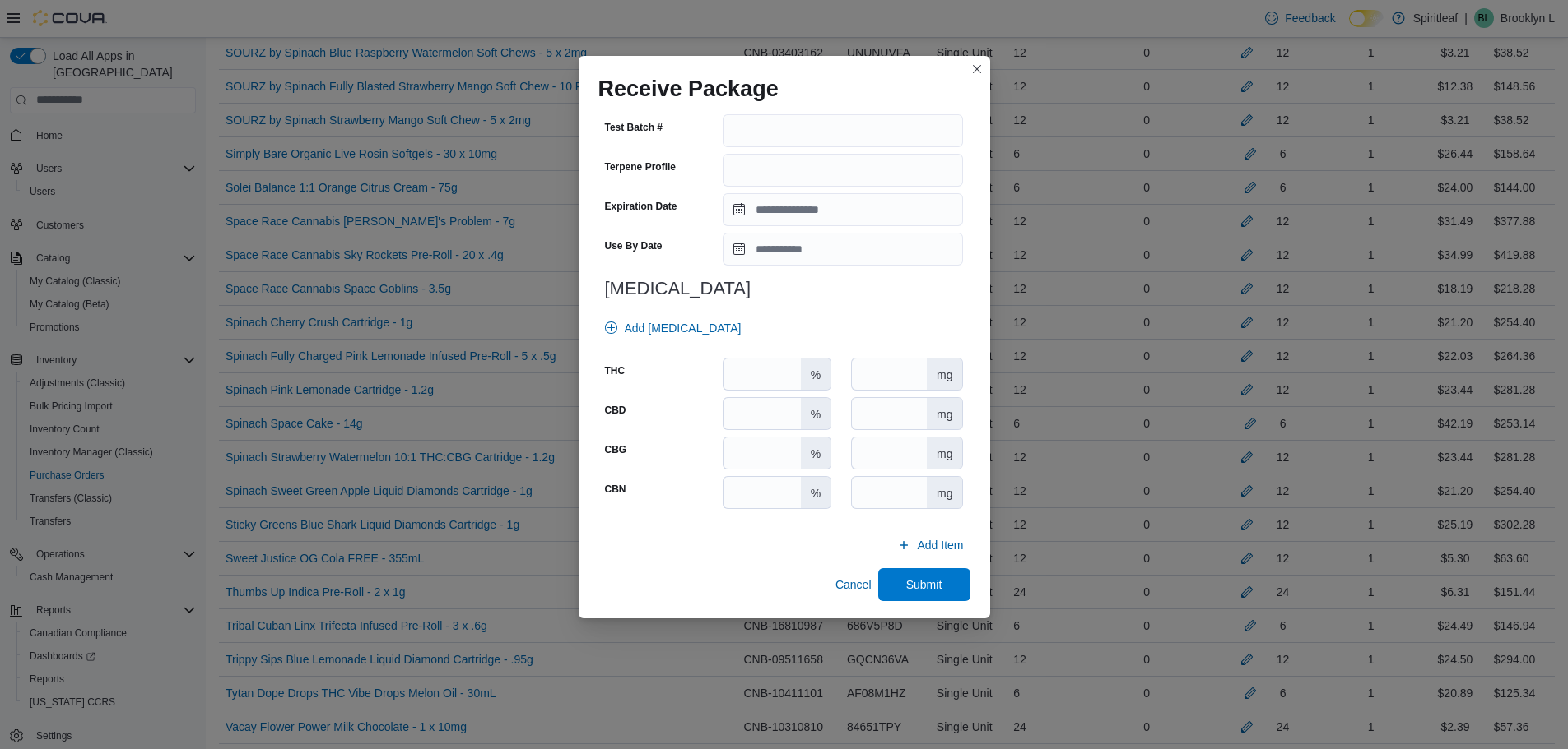
scroll to position [543, 0]
click at [755, 372] on input "number" at bounding box center [761, 372] width 77 height 32
type input "****"
click at [962, 582] on div "Spinach Space Cake - 14g # of Characters = 6 Package Number ****** Quantity * C…" at bounding box center [784, 363] width 412 height 509
click at [954, 584] on button "Submit" at bounding box center [925, 582] width 92 height 33
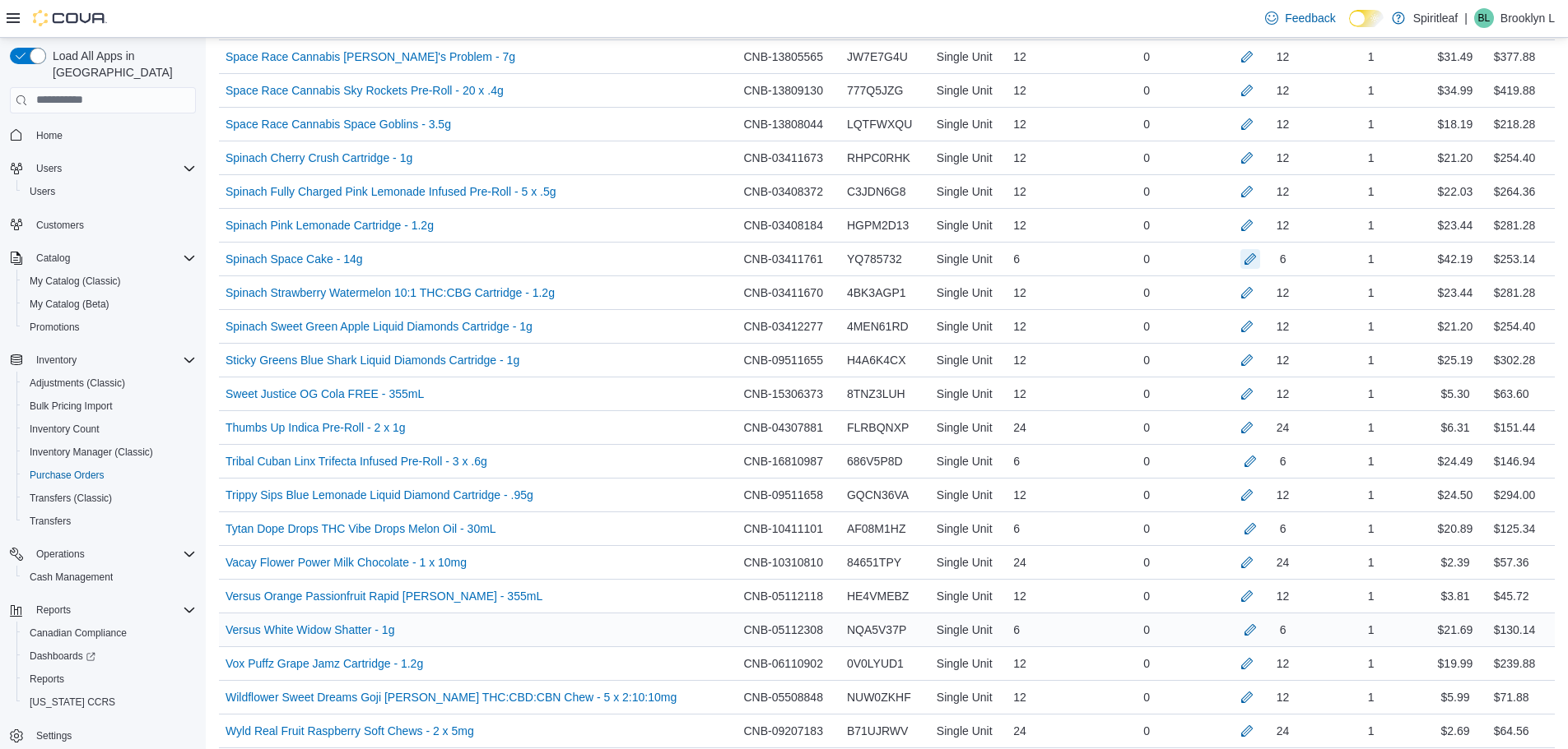
scroll to position [3847, 0]
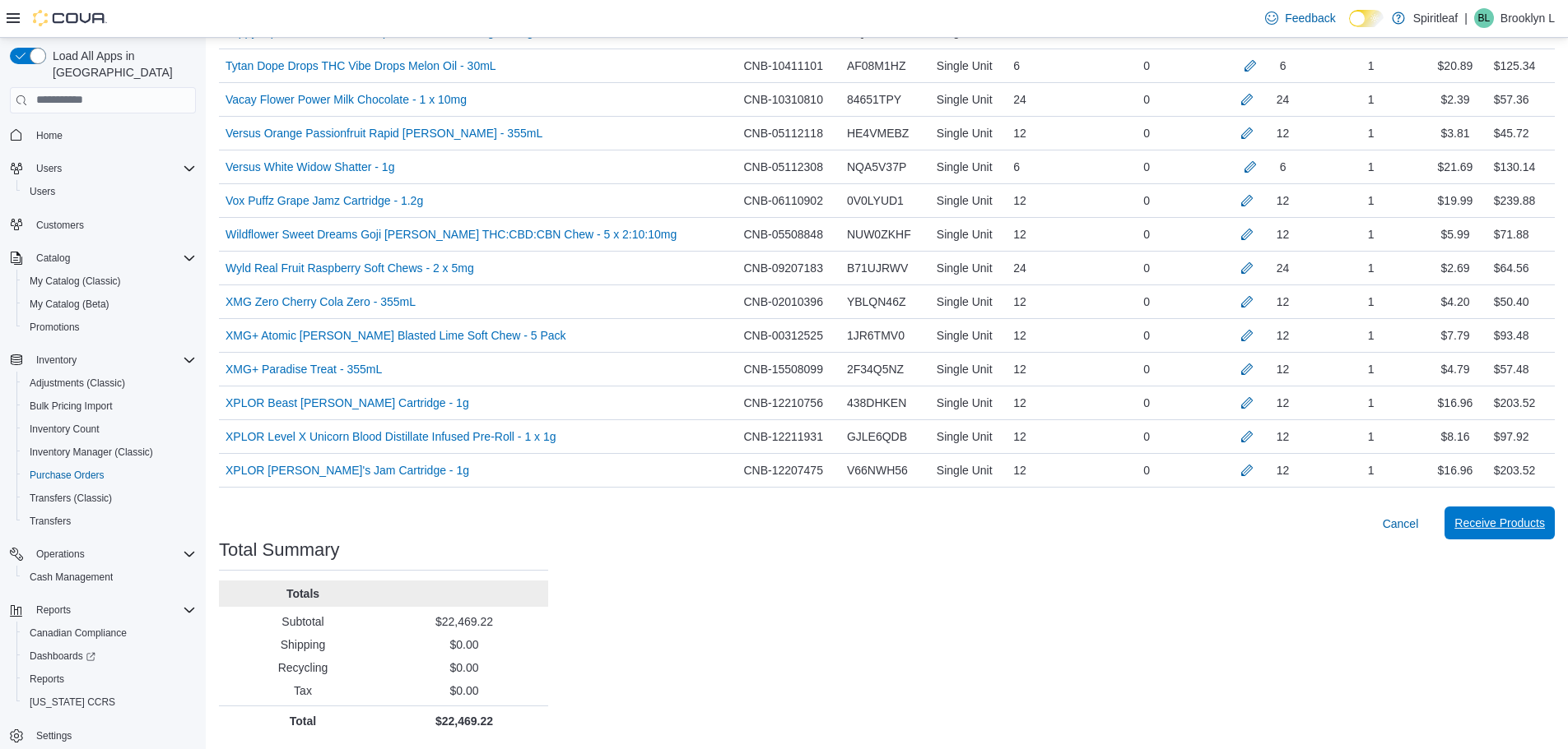
click at [1516, 515] on span "Receive Products" at bounding box center [1500, 523] width 91 height 33
